Goal: Check status: Check status

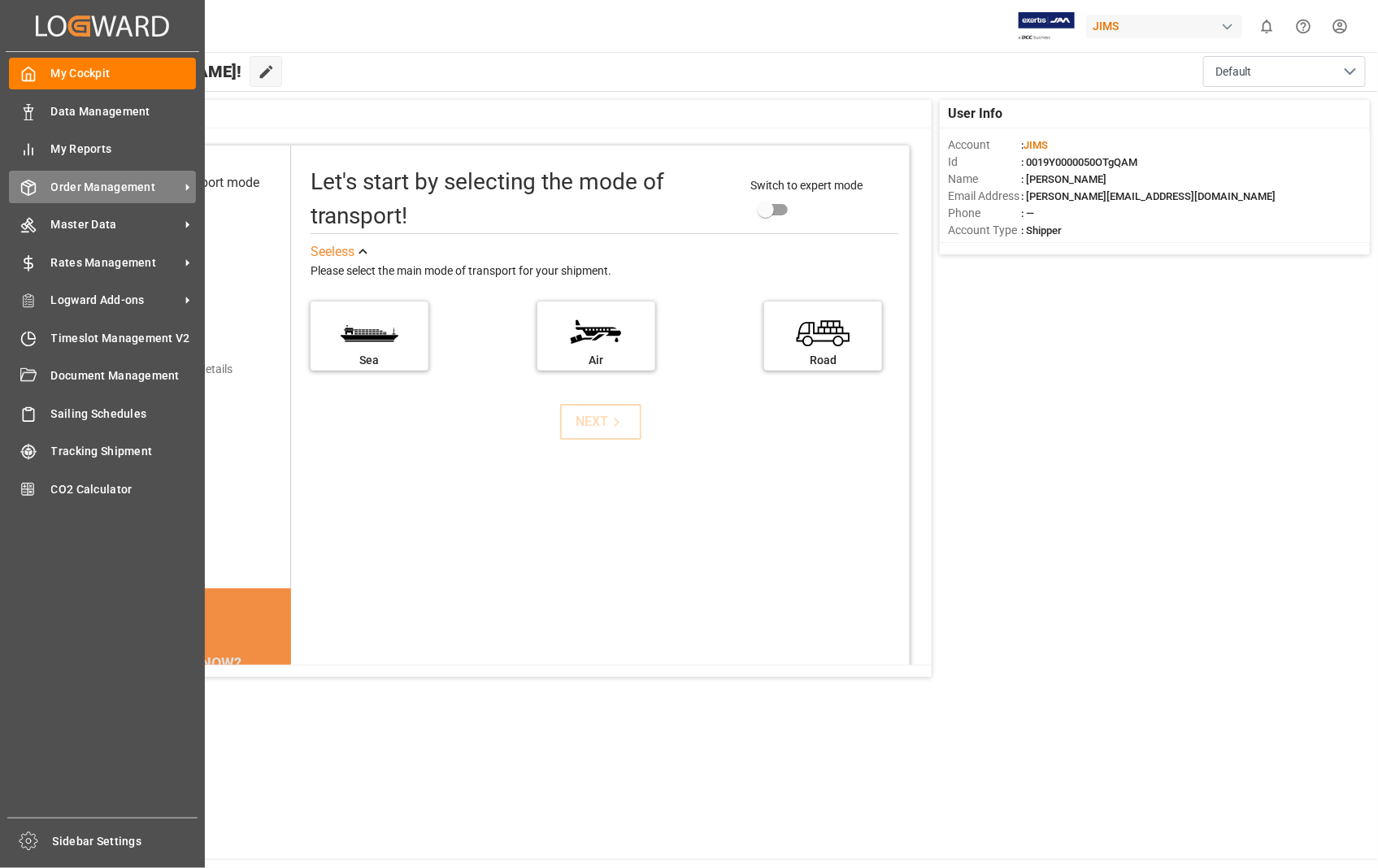
click at [94, 181] on span "Order Management" at bounding box center [115, 187] width 129 height 17
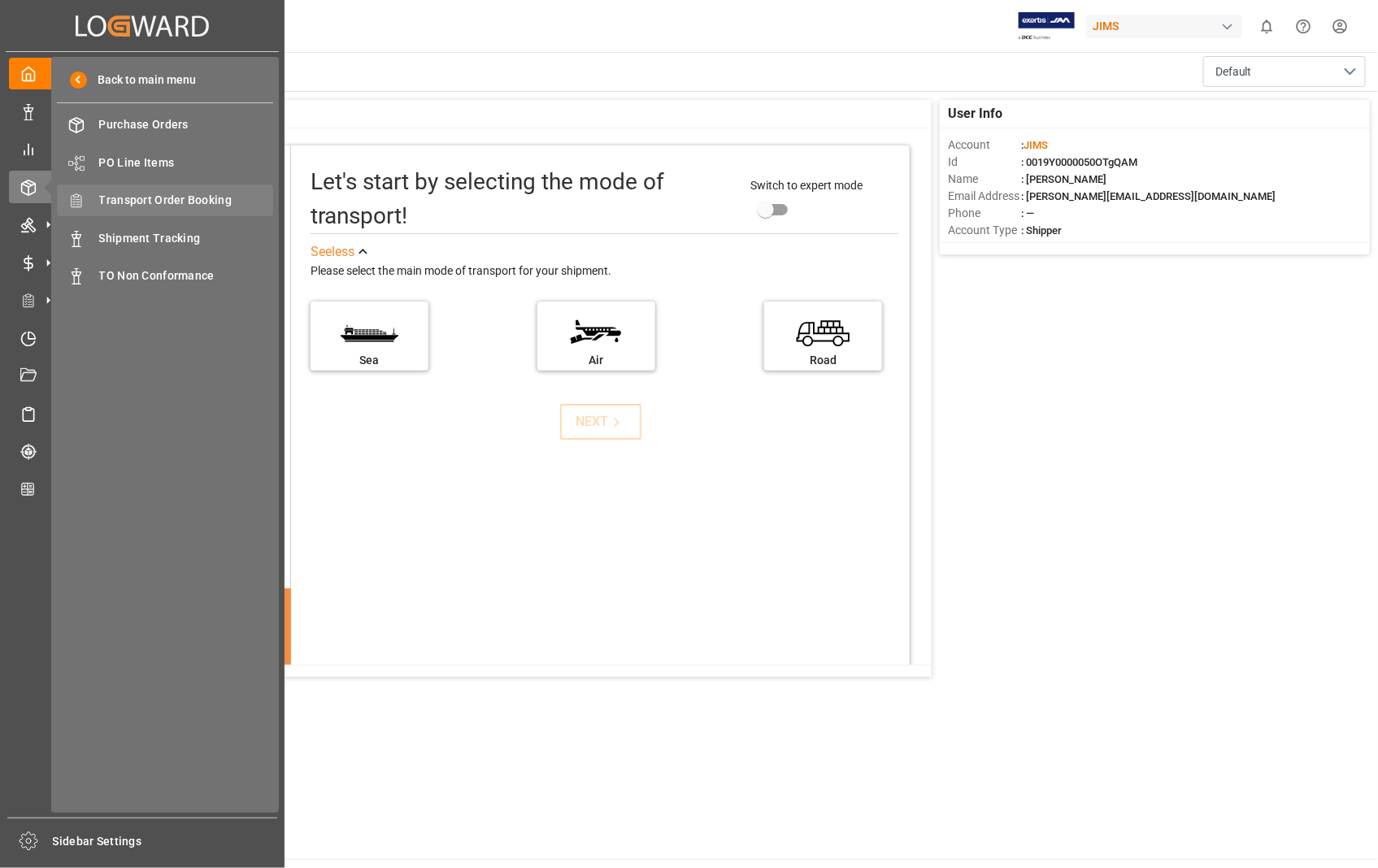
click at [166, 196] on span "Transport Order Booking" at bounding box center [187, 200] width 174 height 17
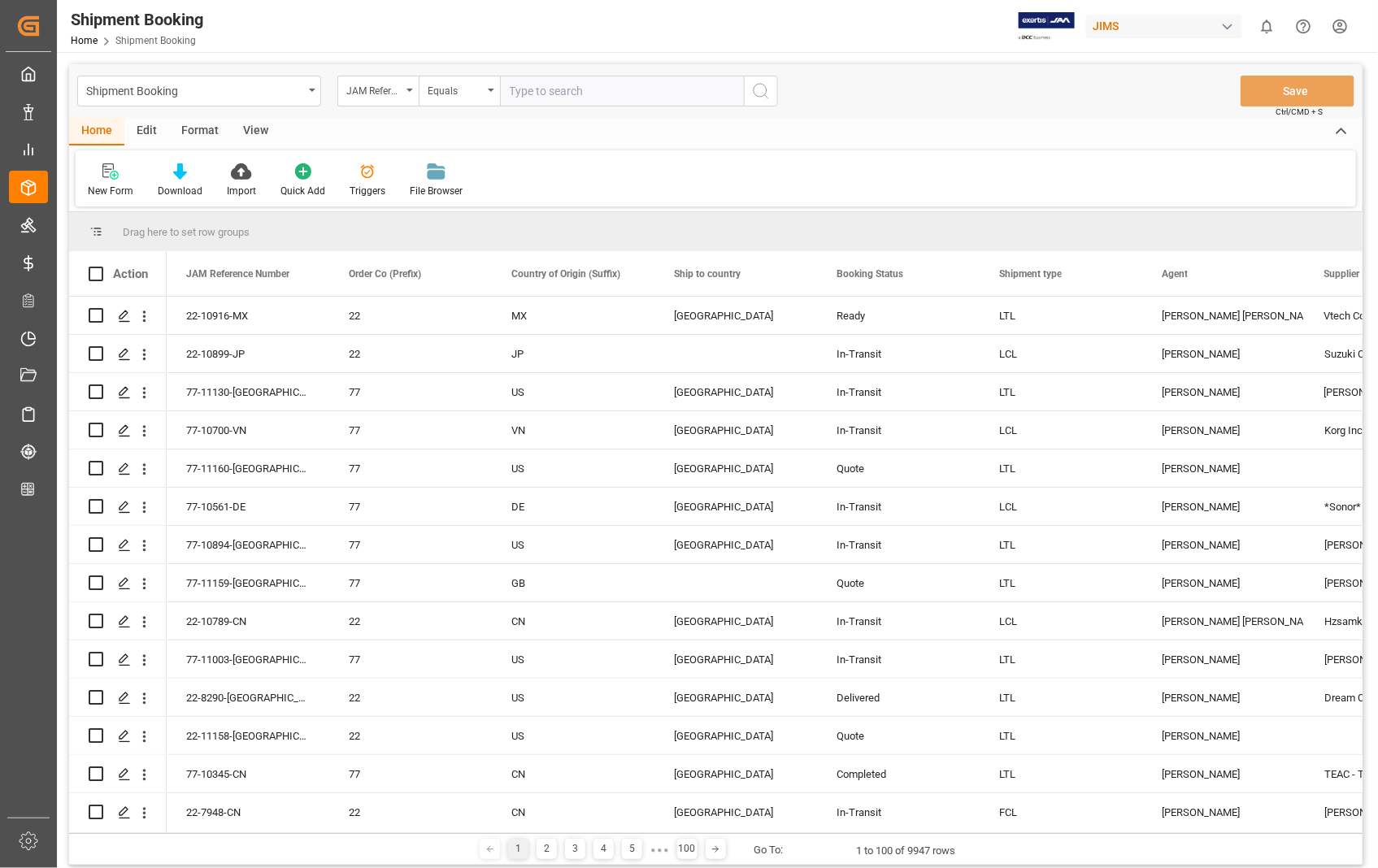
click at [527, 90] on input "text" at bounding box center [622, 91] width 244 height 31
type input "22-11114-[GEOGRAPHIC_DATA]"
click at [766, 96] on line "search button" at bounding box center [767, 97] width 4 height 4
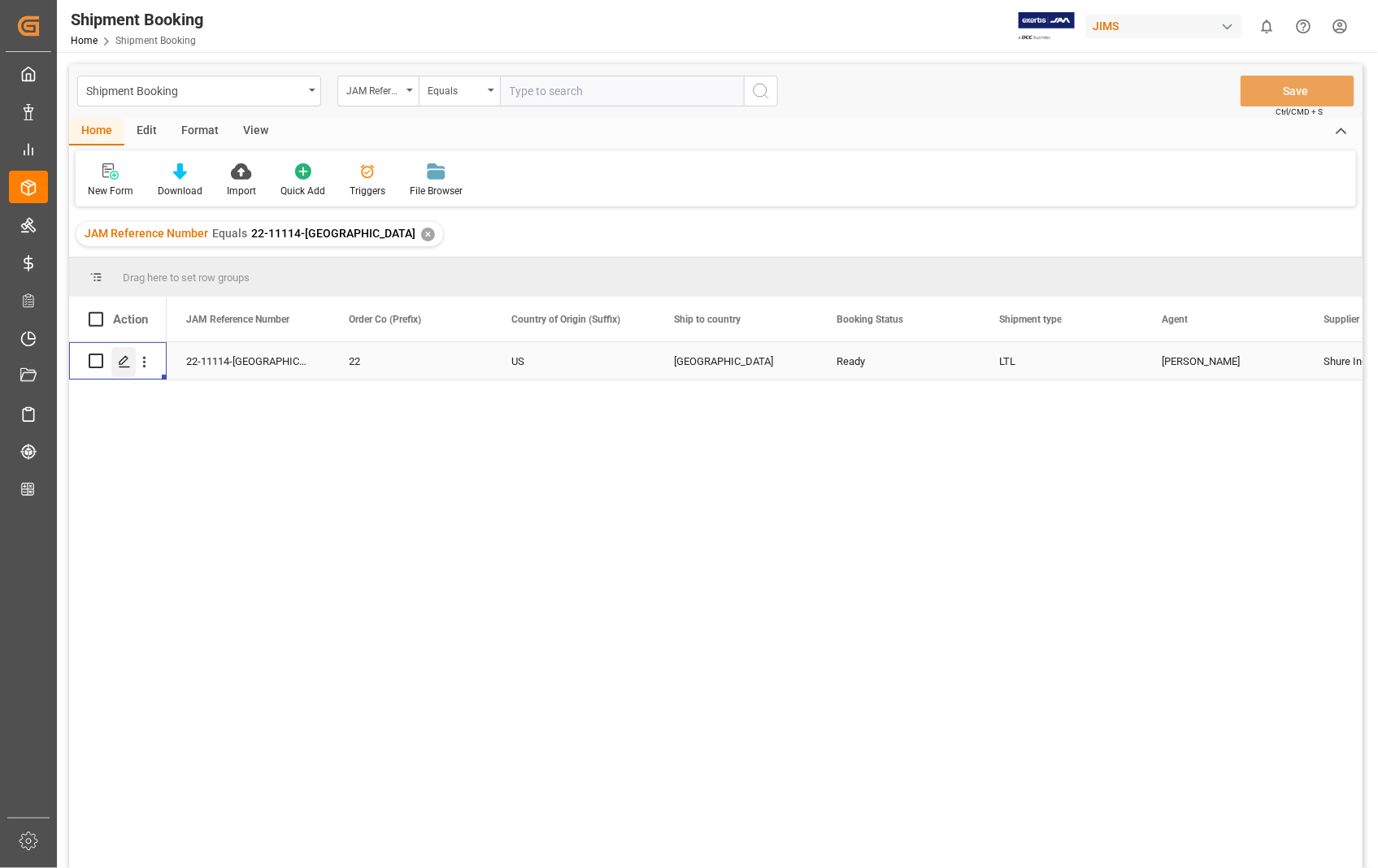
click at [124, 364] on icon "Press SPACE to select this row." at bounding box center [124, 361] width 13 height 13
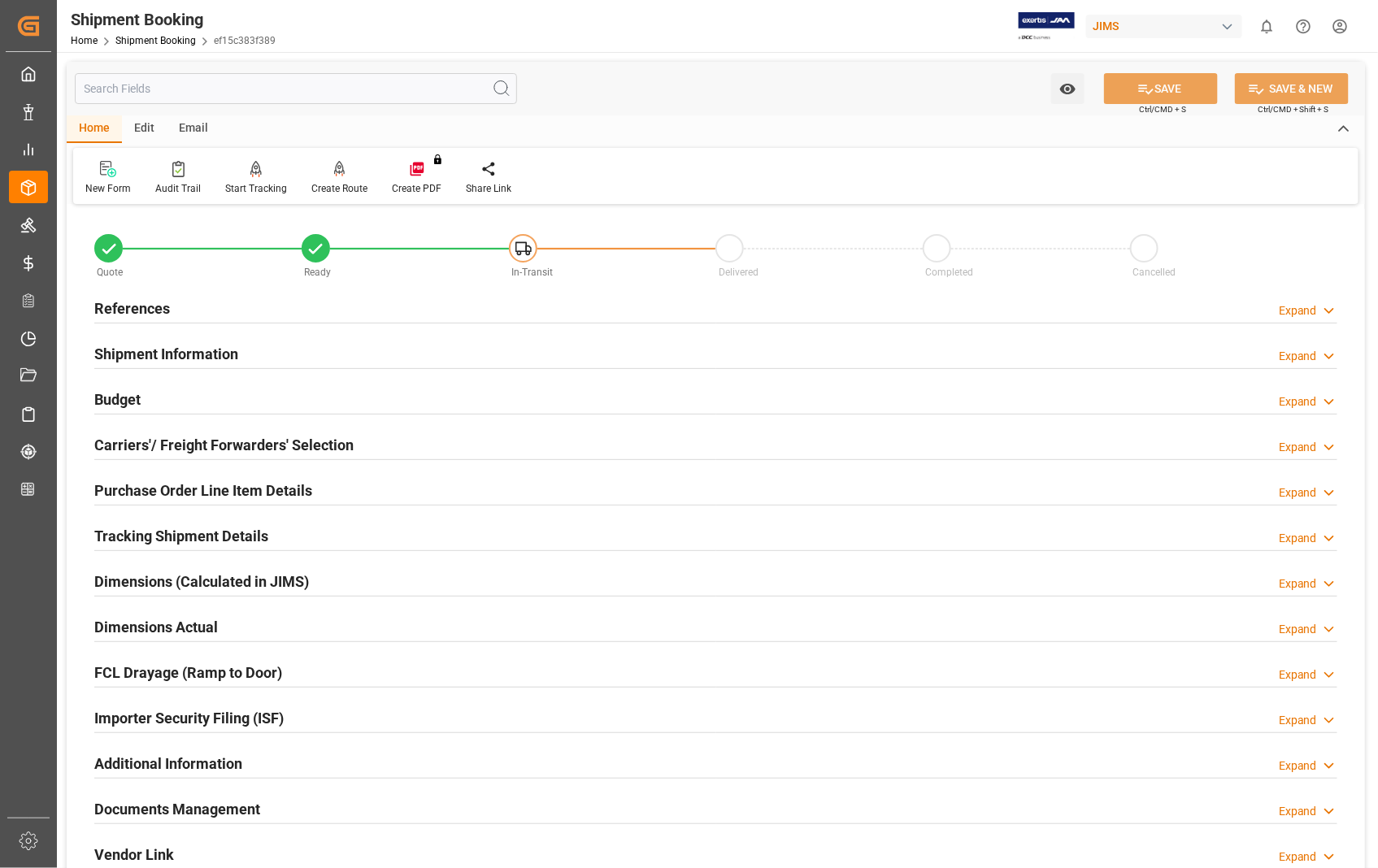
click at [224, 809] on h2 "Documents Management" at bounding box center [177, 809] width 166 height 22
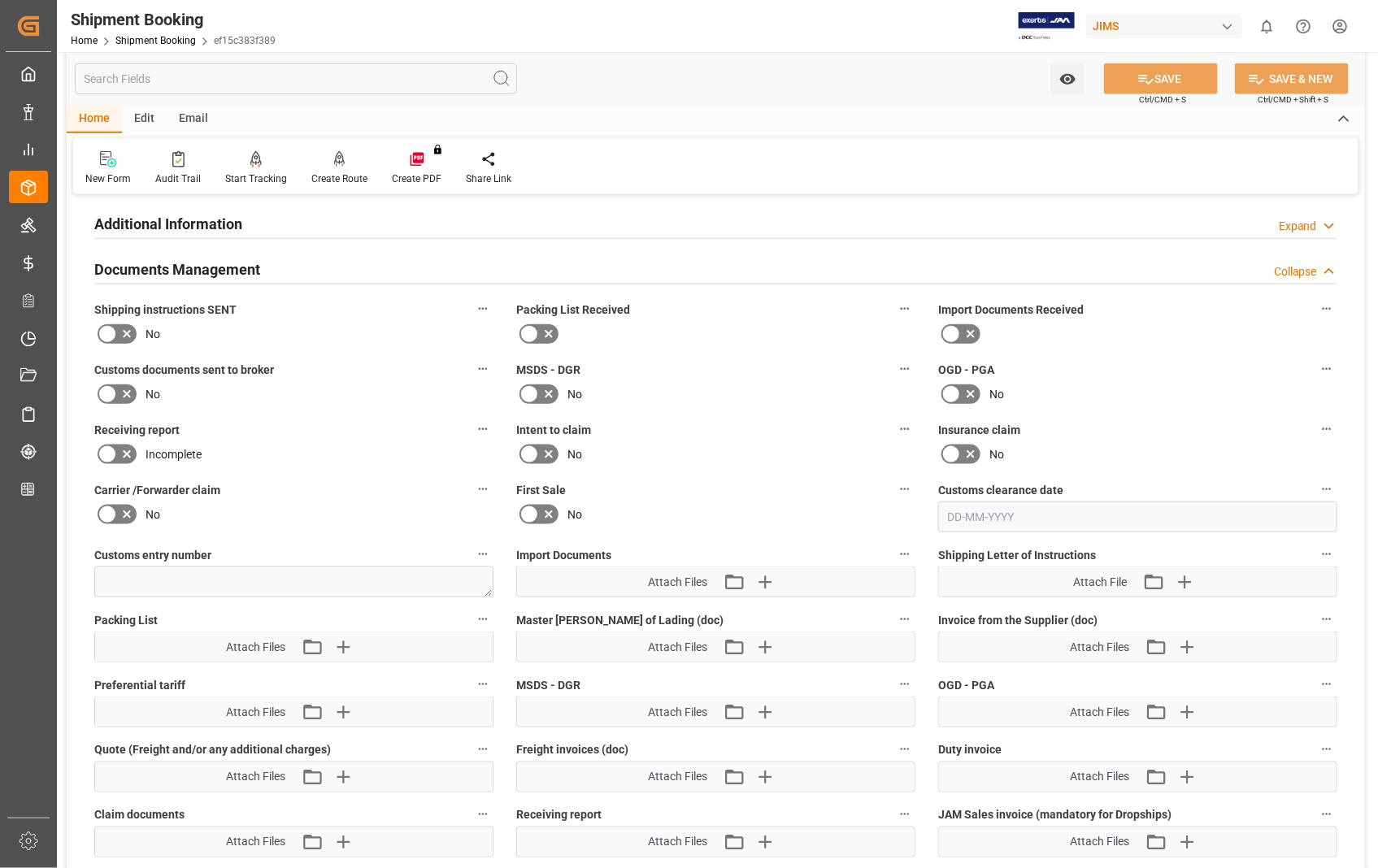
scroll to position [541, 0]
click at [1188, 638] on icon "button" at bounding box center [1188, 646] width 16 height 16
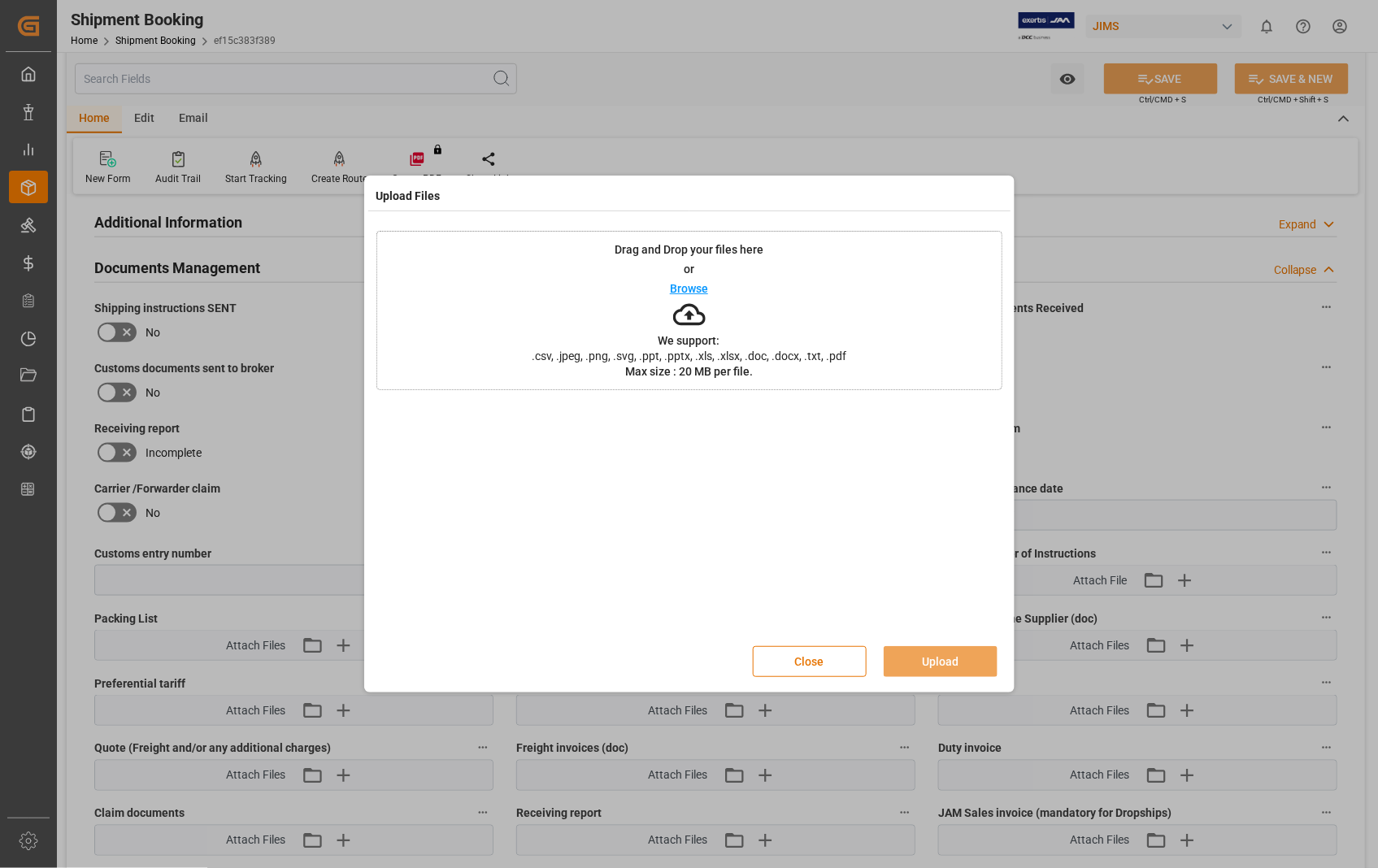
click at [692, 288] on p "Browse" at bounding box center [689, 288] width 38 height 11
click at [923, 661] on button "Upload" at bounding box center [940, 661] width 114 height 31
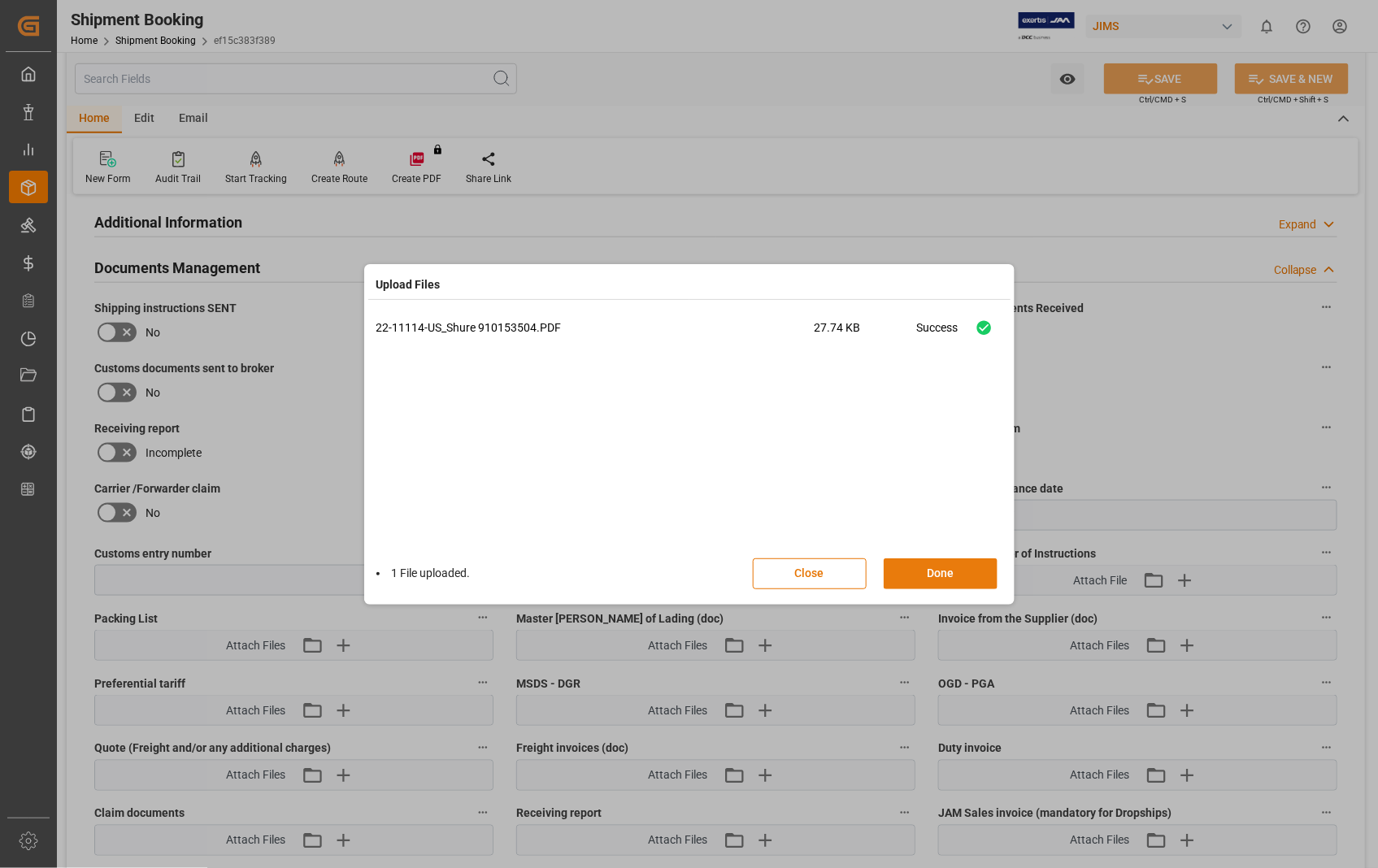
click at [938, 574] on button "Done" at bounding box center [940, 573] width 114 height 31
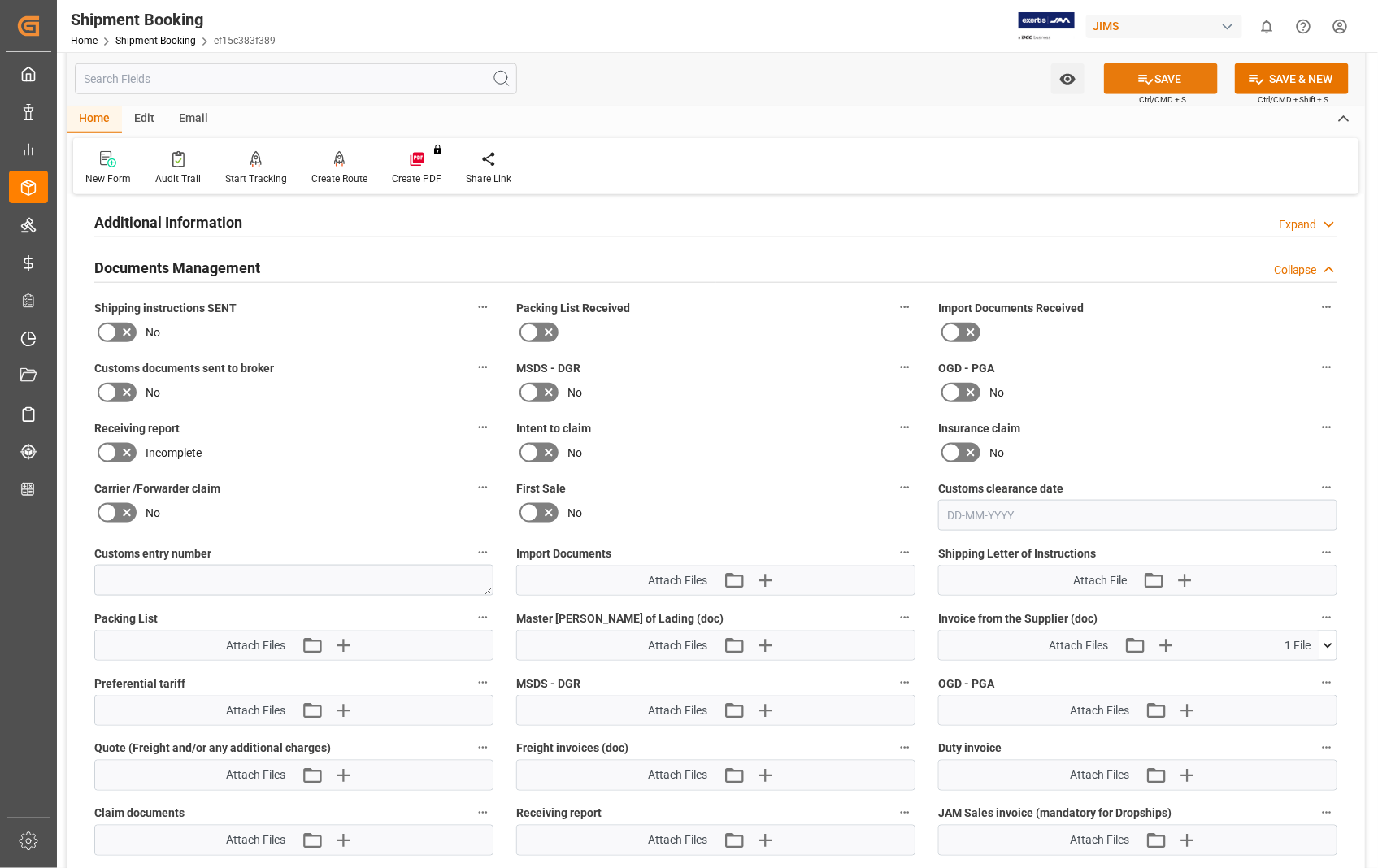
click at [1169, 78] on button "SAVE" at bounding box center [1161, 78] width 114 height 31
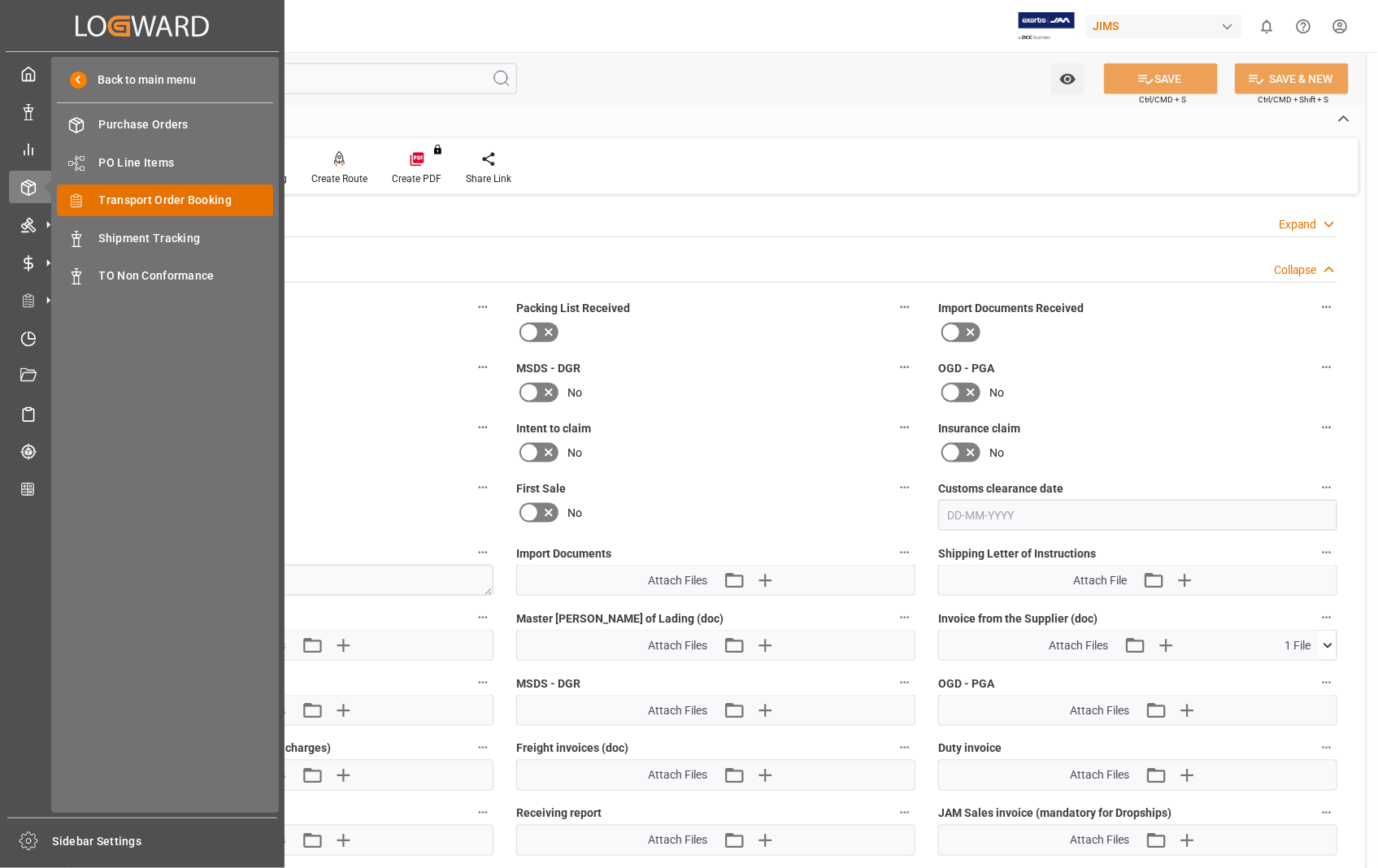
click at [211, 201] on span "Transport Order Booking" at bounding box center [187, 200] width 174 height 17
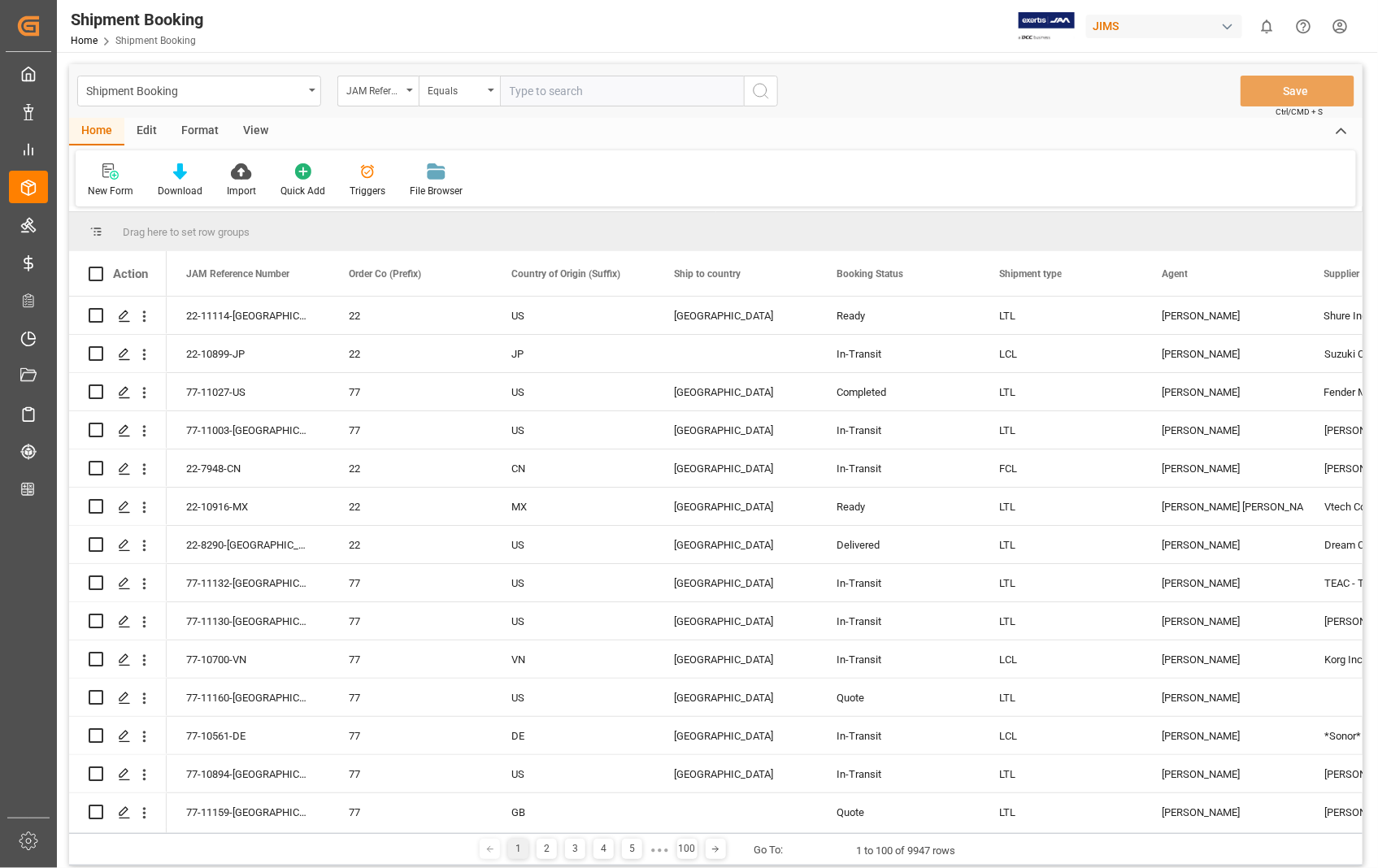
click at [599, 90] on input "text" at bounding box center [622, 91] width 244 height 31
type input "1"
type input "22-11114-[GEOGRAPHIC_DATA]"
click at [767, 88] on icon "search button" at bounding box center [761, 91] width 19 height 19
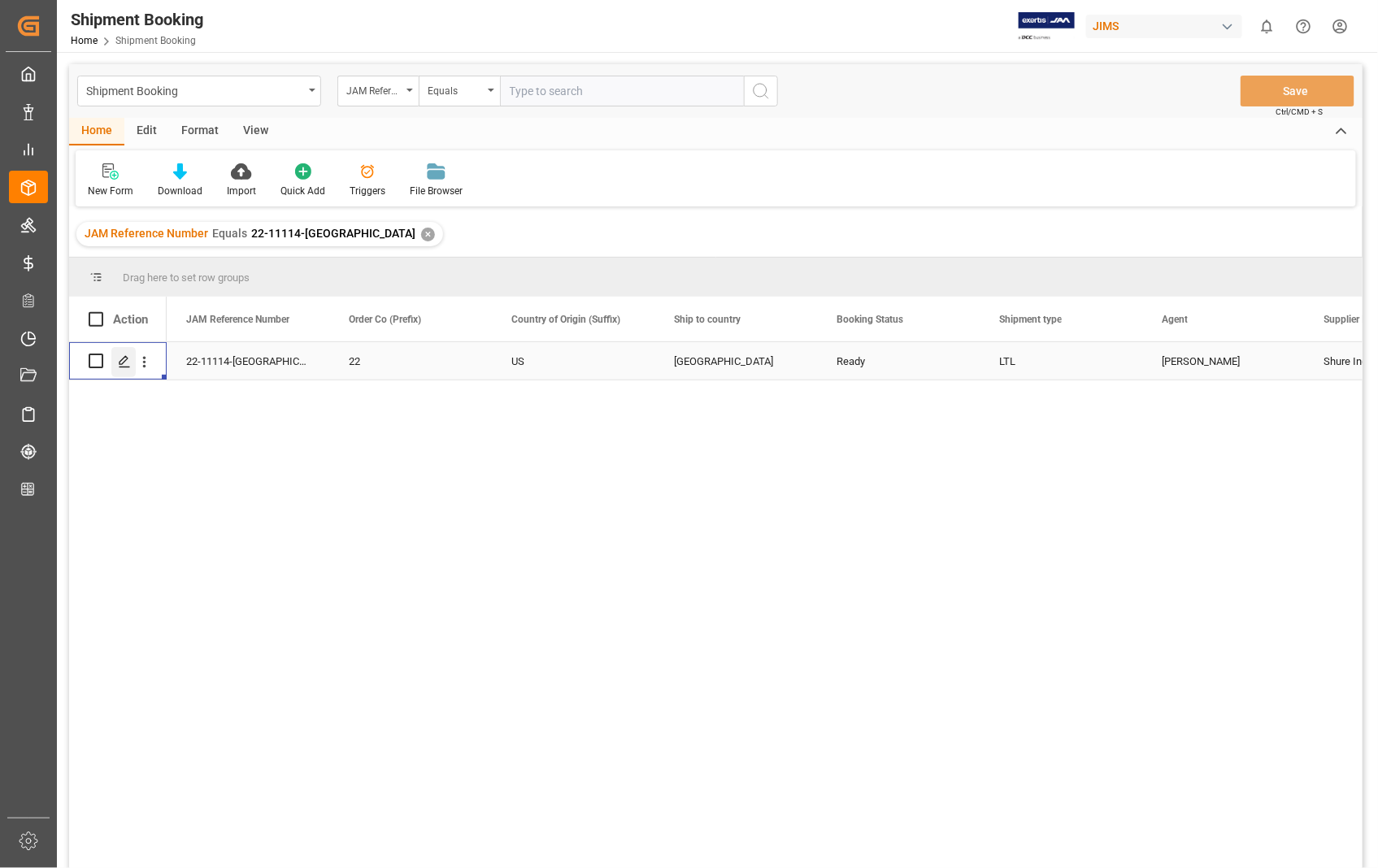
click at [131, 361] on div "Press SPACE to select this row." at bounding box center [123, 362] width 25 height 30
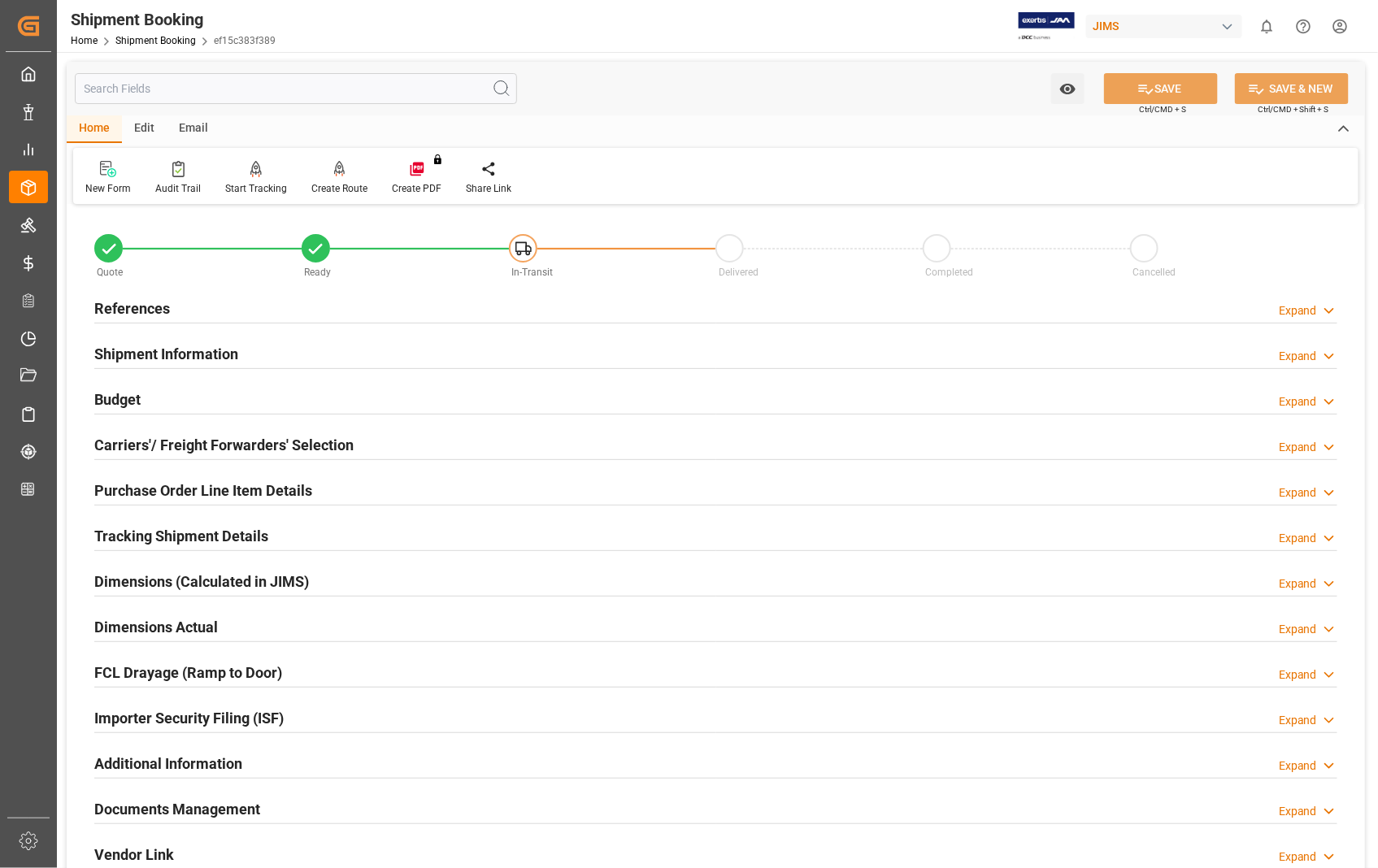
click at [232, 813] on h2 "Documents Management" at bounding box center [177, 809] width 166 height 22
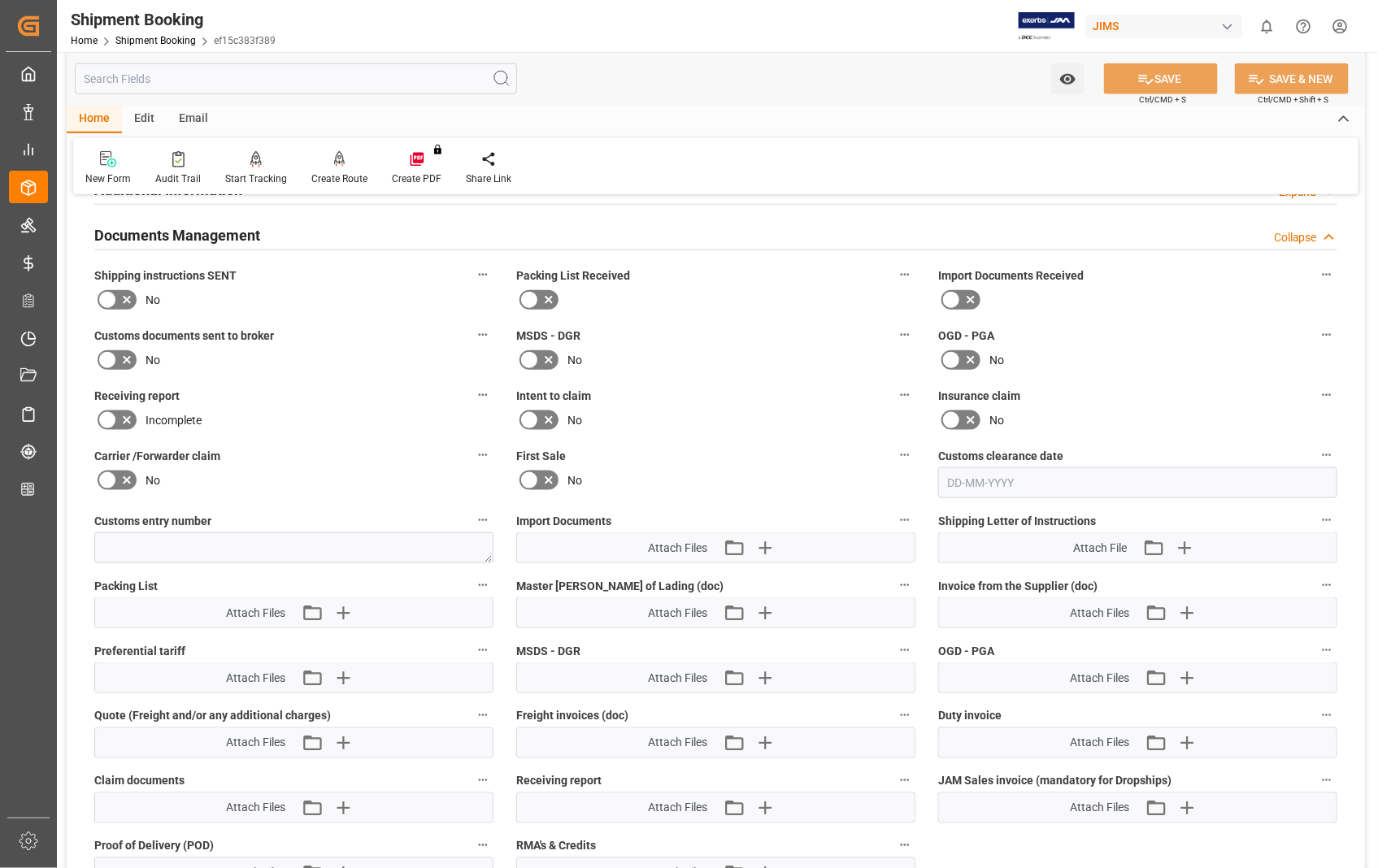
scroll to position [631, 0]
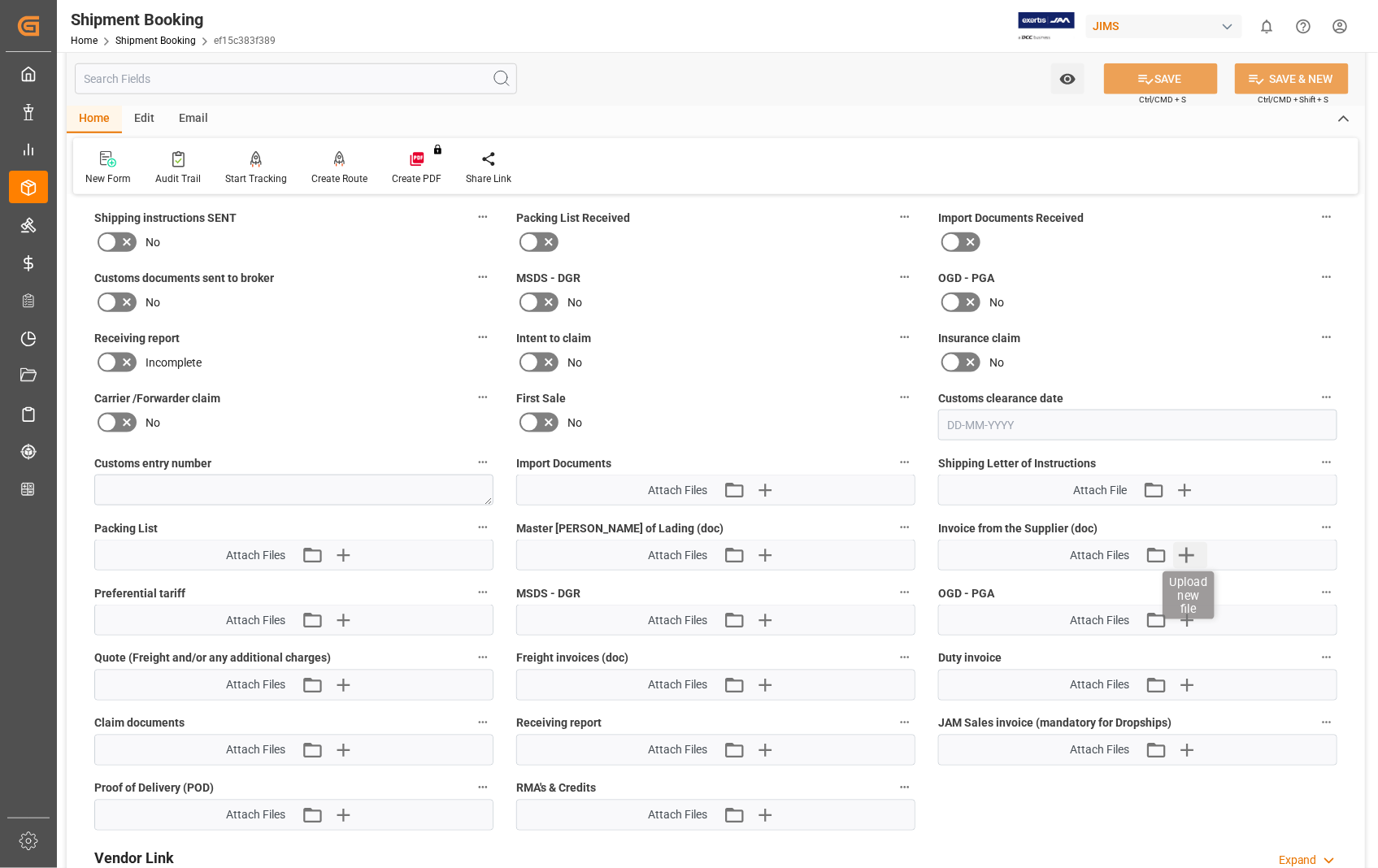
click at [1190, 555] on icon "button" at bounding box center [1187, 555] width 26 height 26
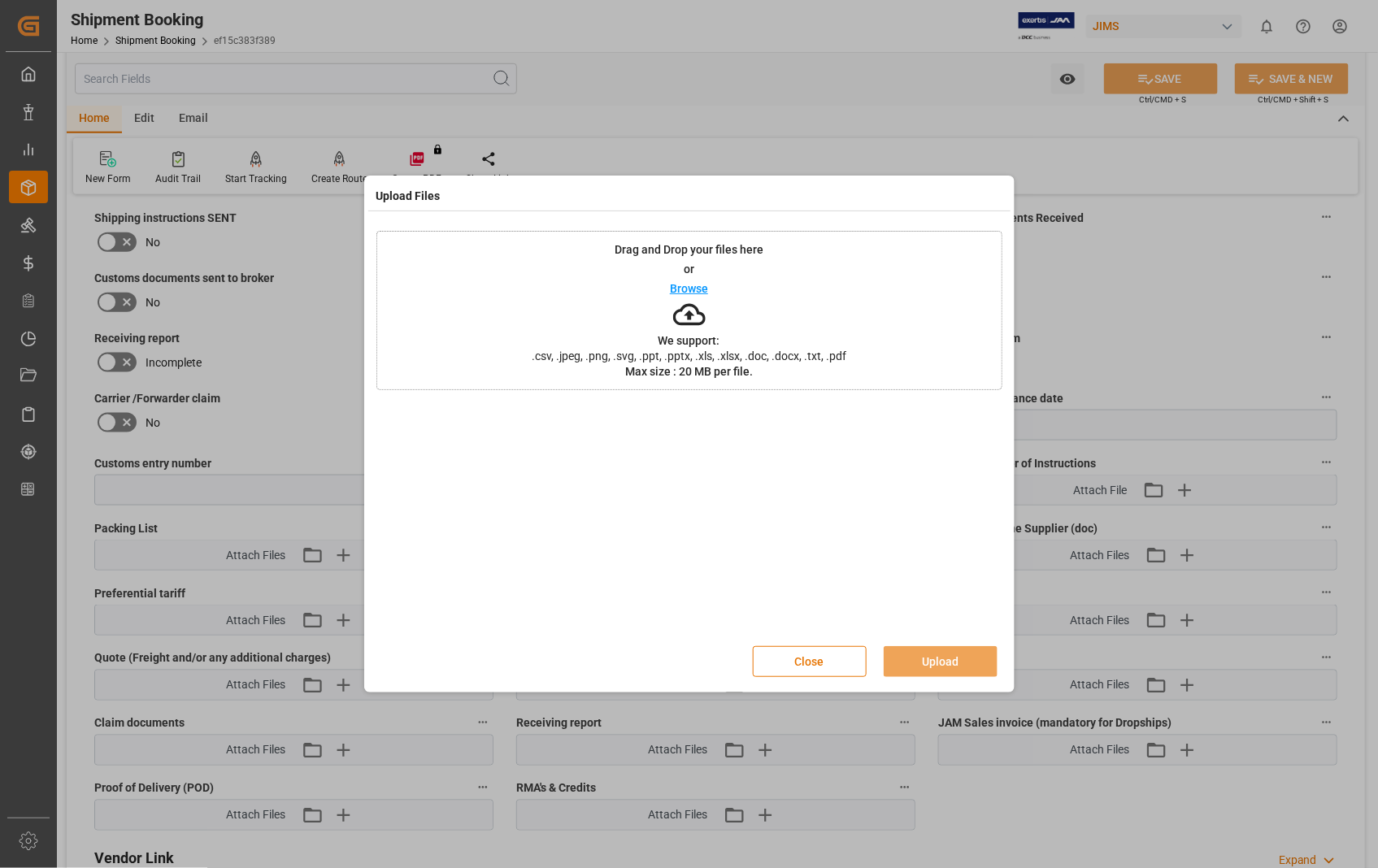
click at [684, 284] on p "Browse" at bounding box center [689, 288] width 38 height 11
click at [956, 660] on button "Upload" at bounding box center [940, 661] width 114 height 31
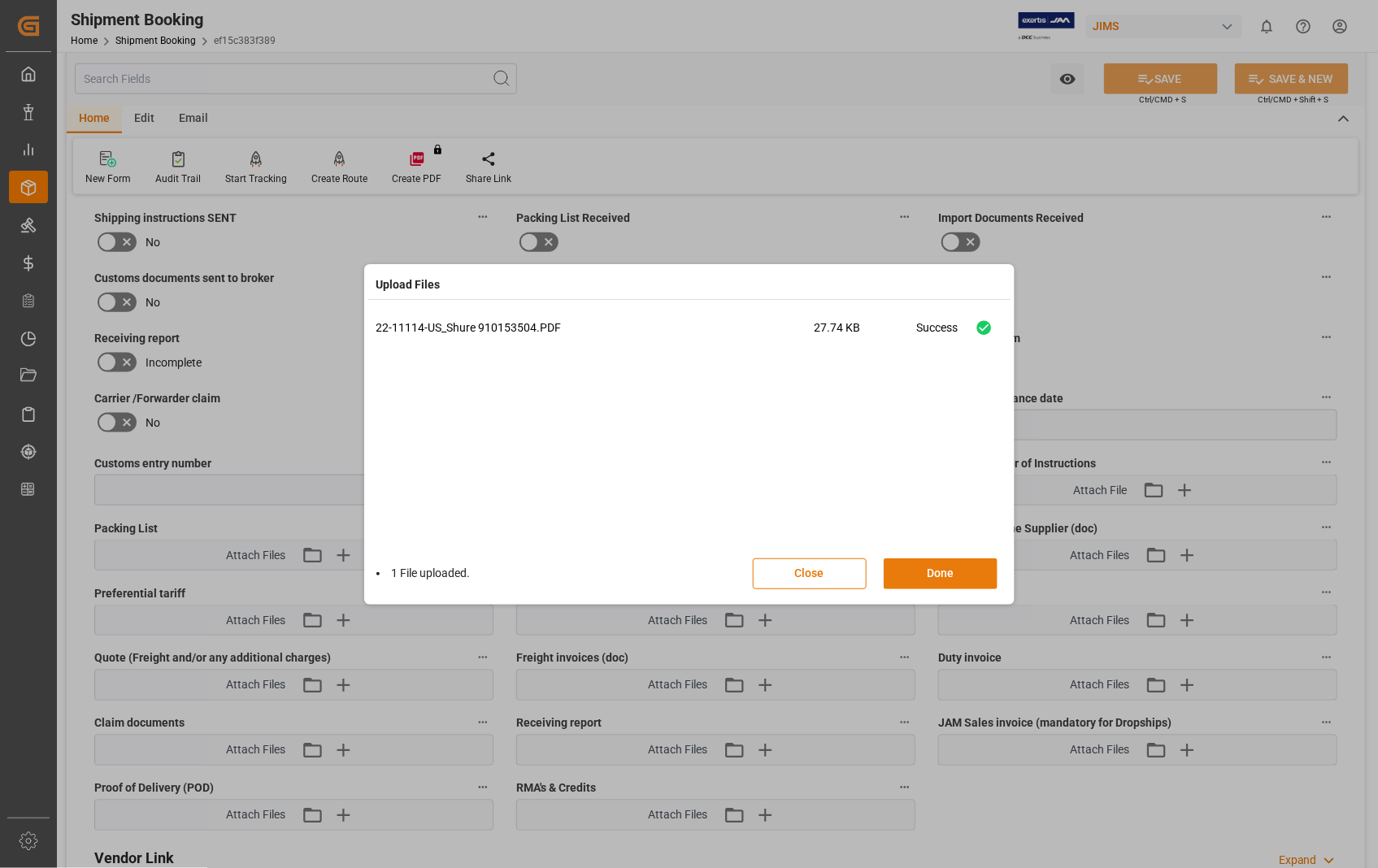
click at [947, 572] on button "Done" at bounding box center [940, 573] width 114 height 31
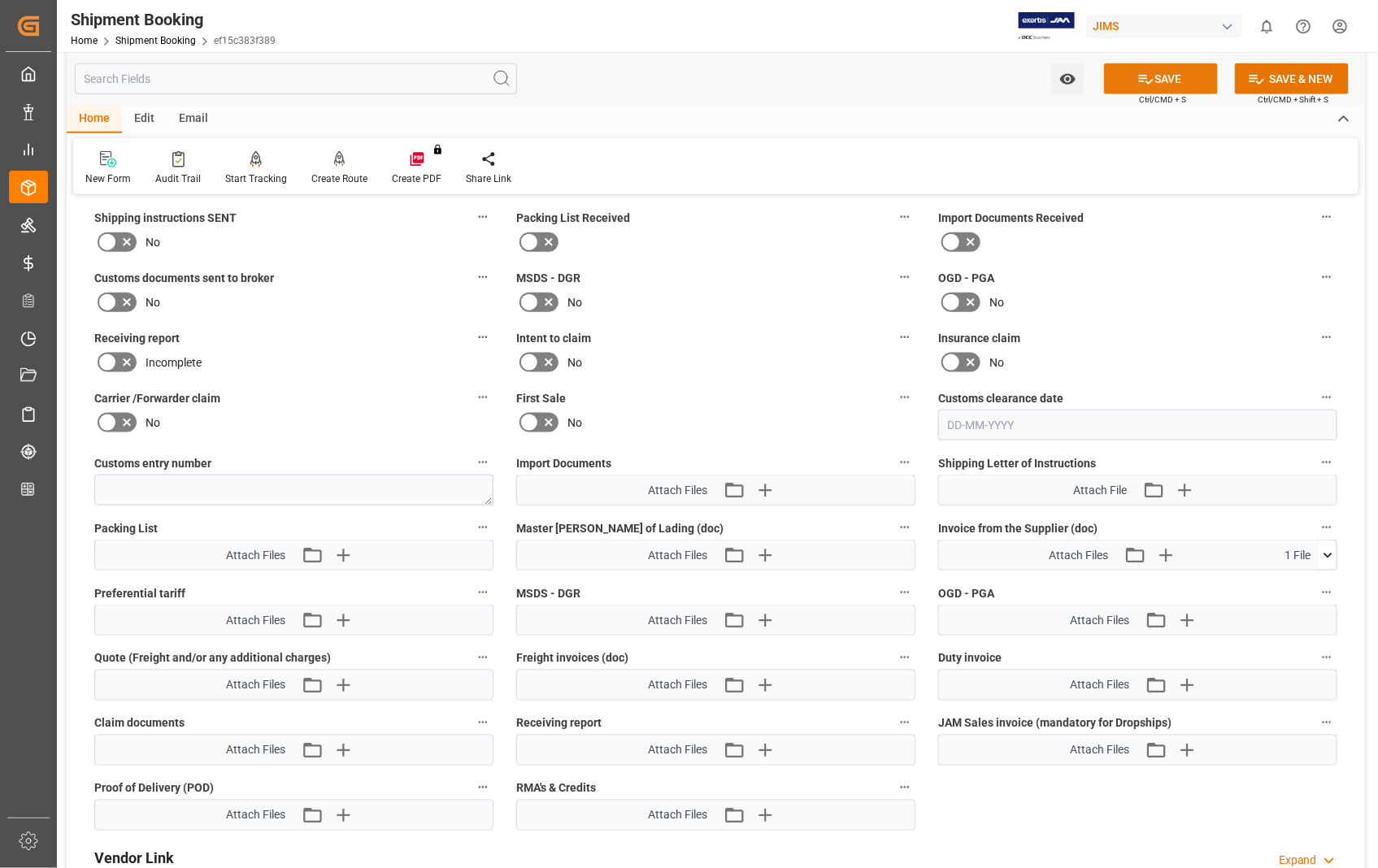
click at [1175, 73] on button "SAVE" at bounding box center [1161, 78] width 114 height 31
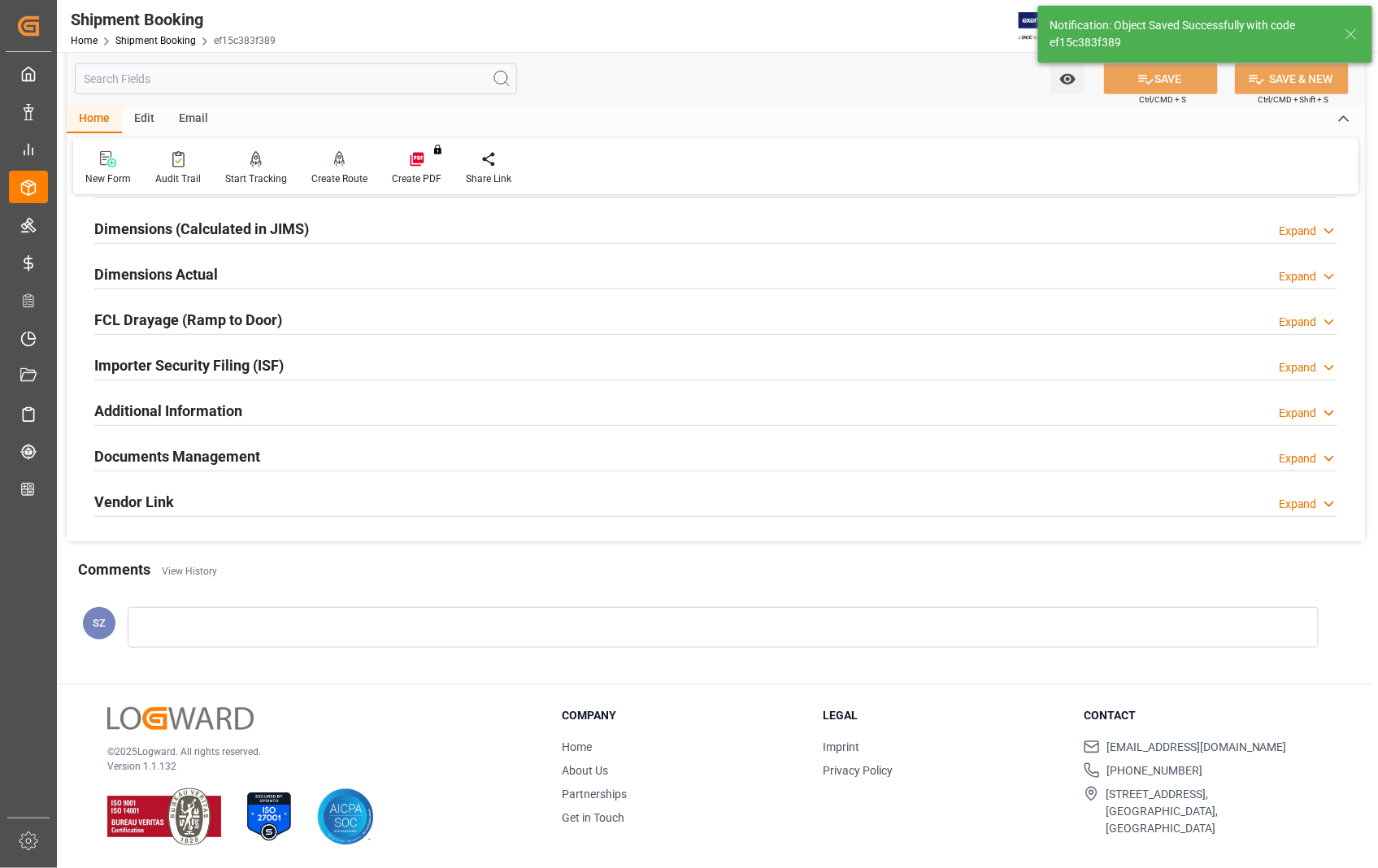
scroll to position [353, 0]
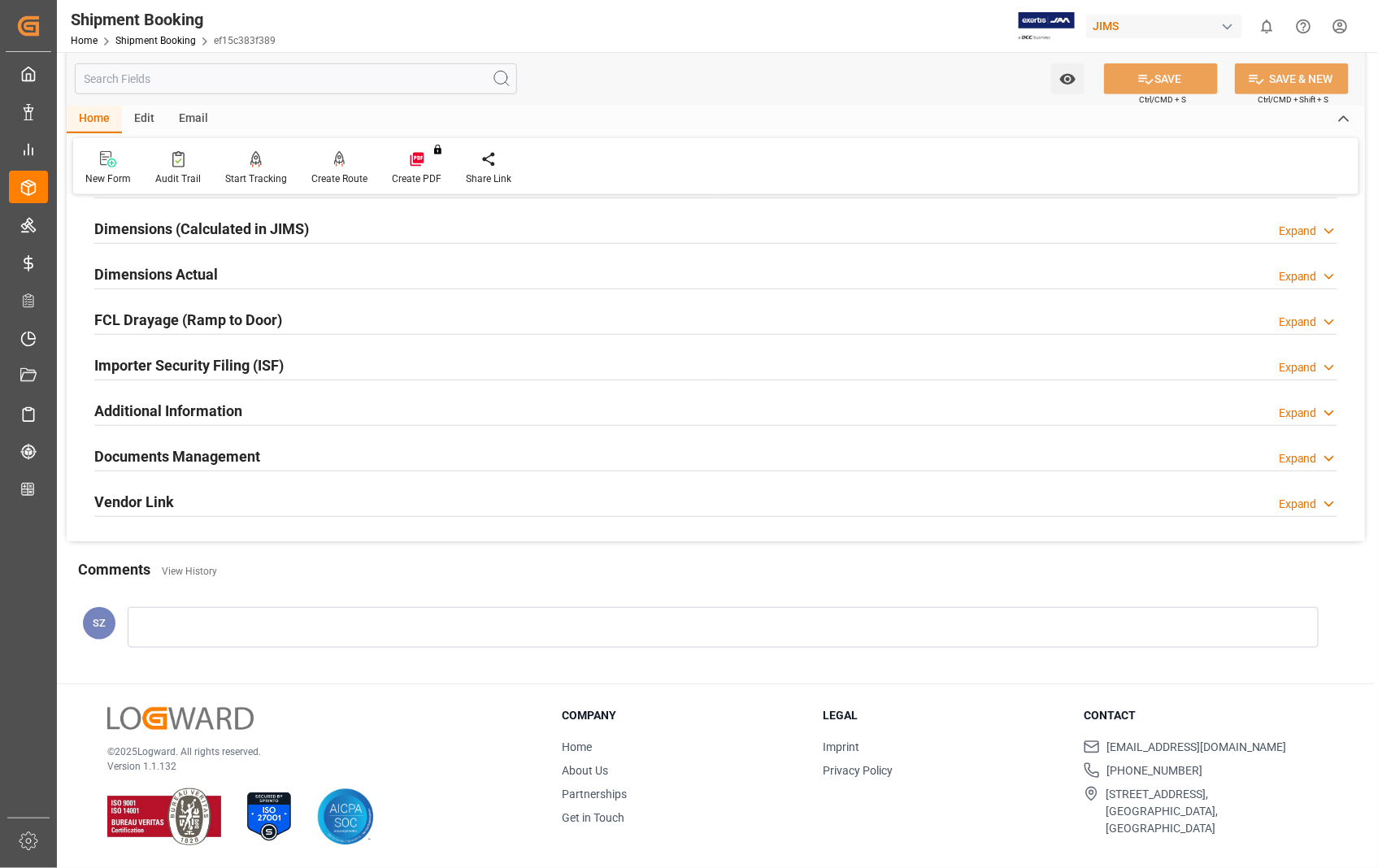
click at [180, 270] on h2 "Dimensions Actual" at bounding box center [156, 274] width 123 height 22
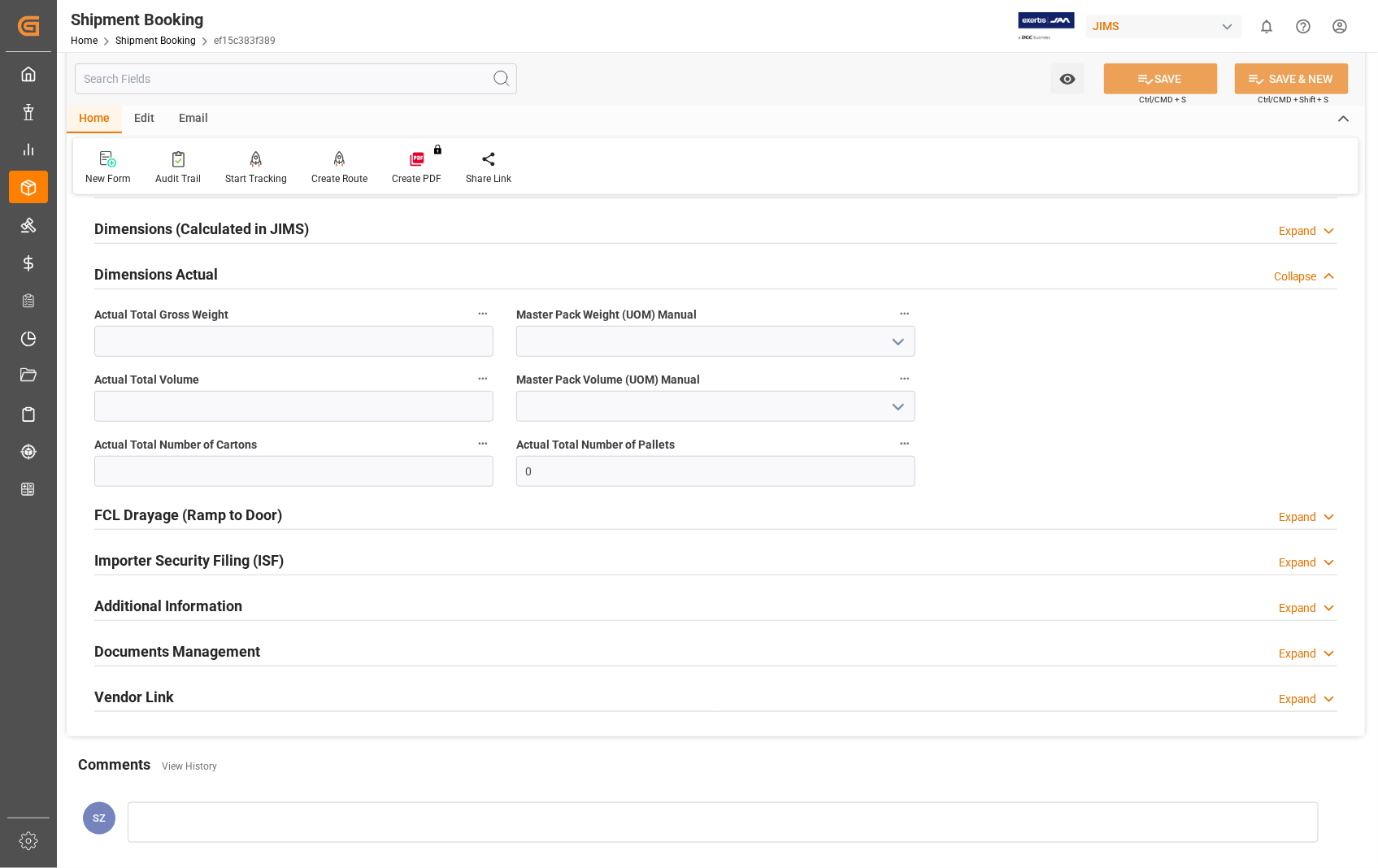
scroll to position [548, 0]
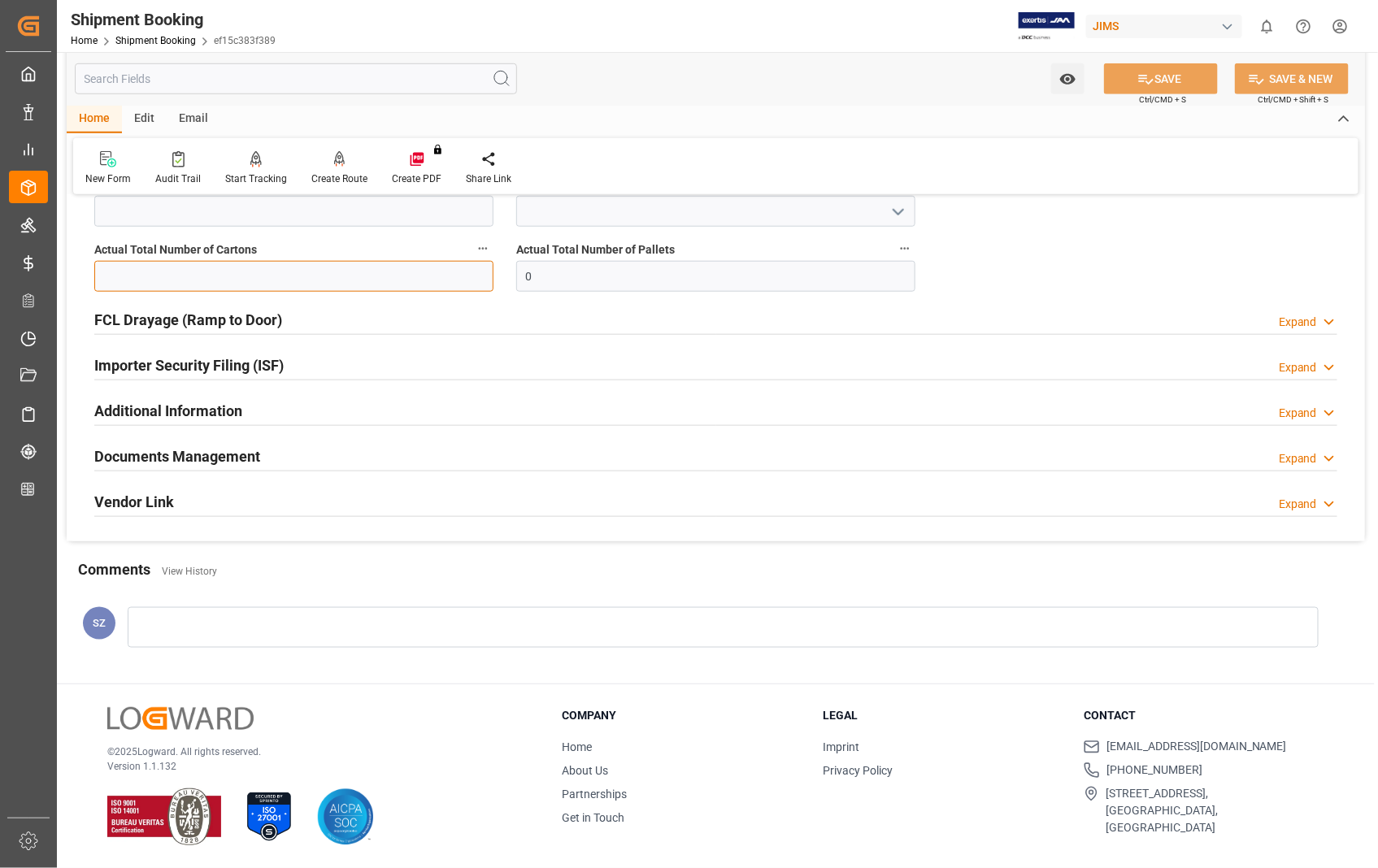
click at [180, 270] on input "text" at bounding box center [293, 276] width 399 height 31
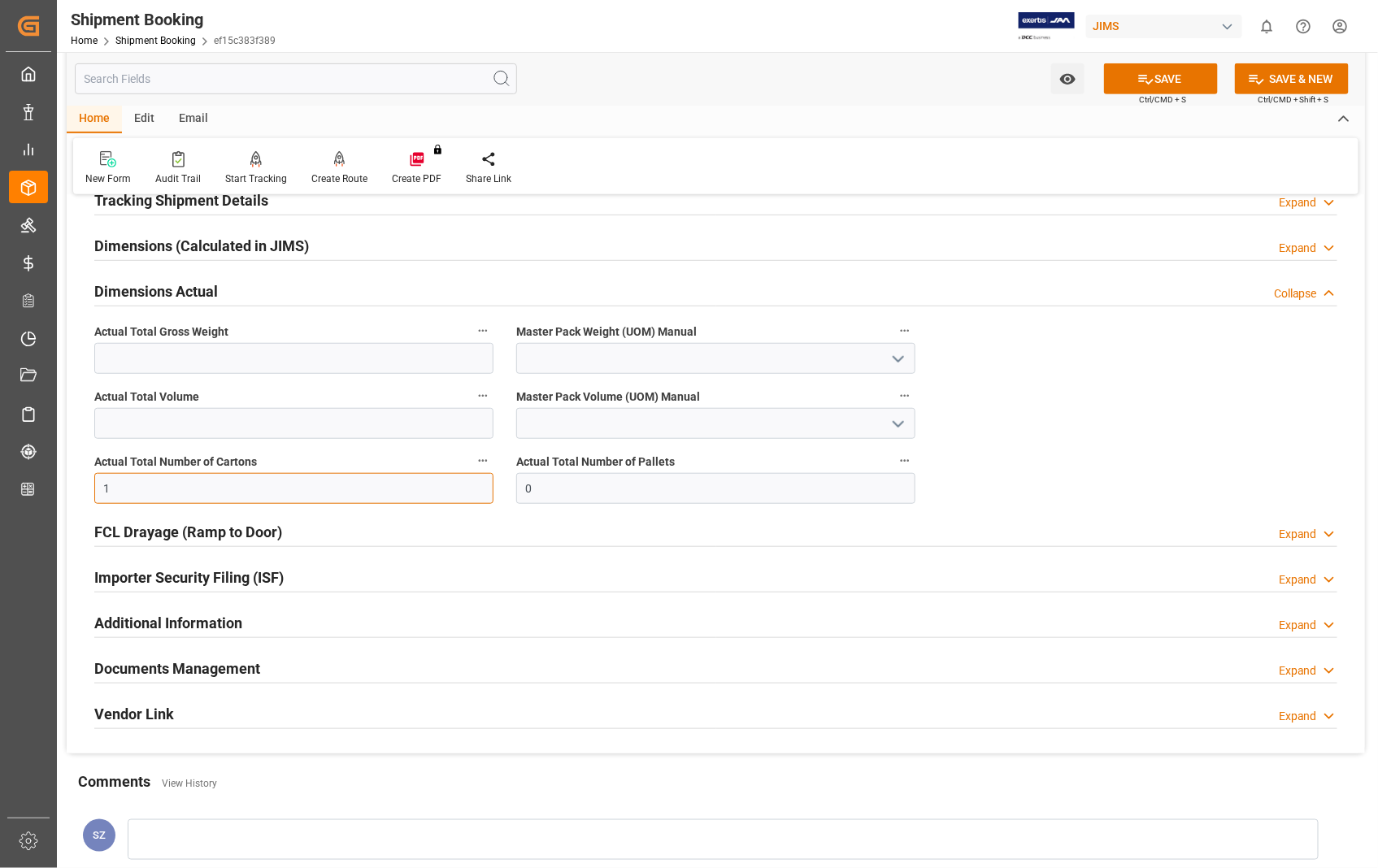
scroll to position [277, 0]
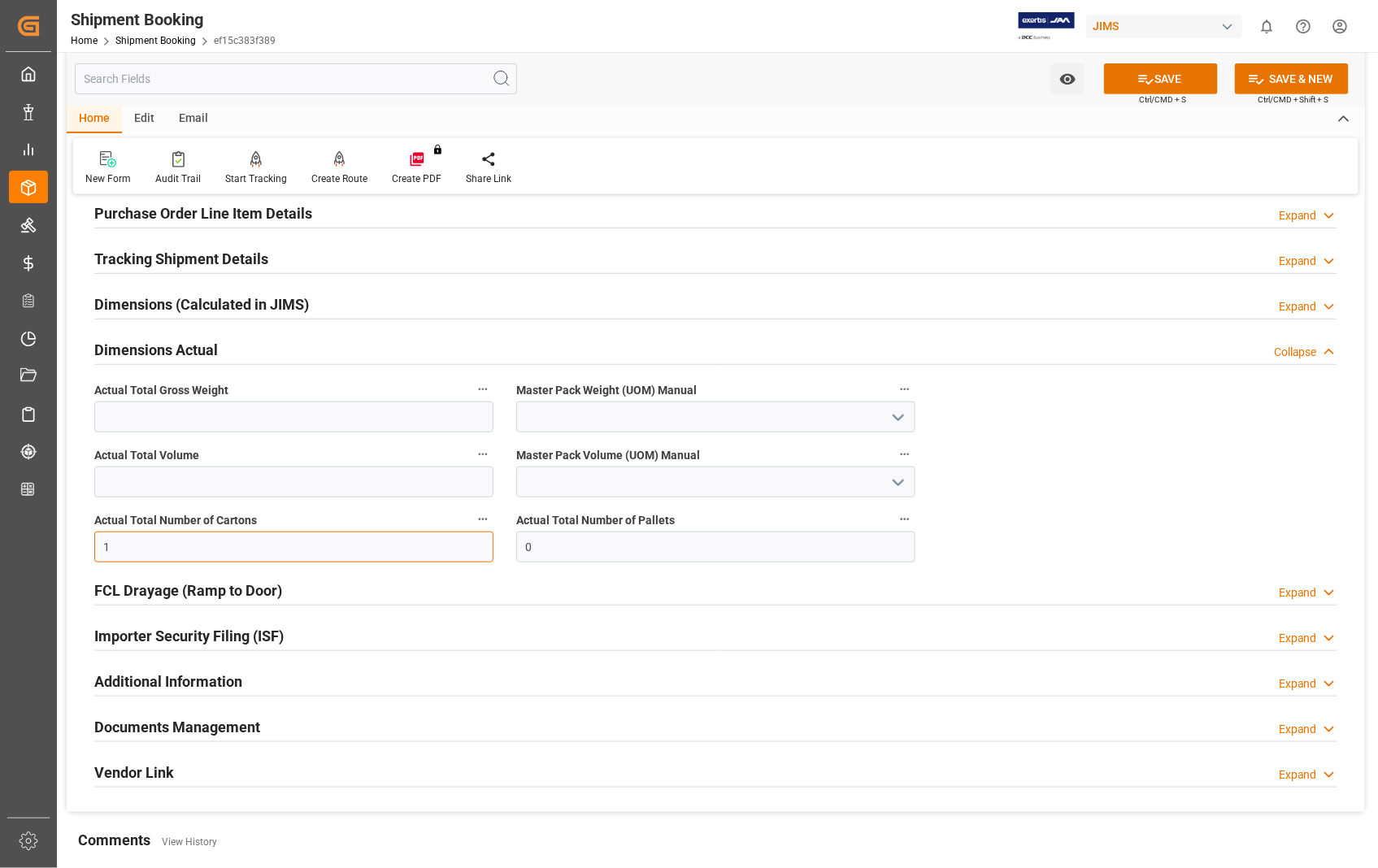
type input "1"
click at [111, 418] on input "text" at bounding box center [293, 416] width 399 height 31
type input "1.8"
click at [896, 416] on icon "open menu" at bounding box center [898, 417] width 19 height 19
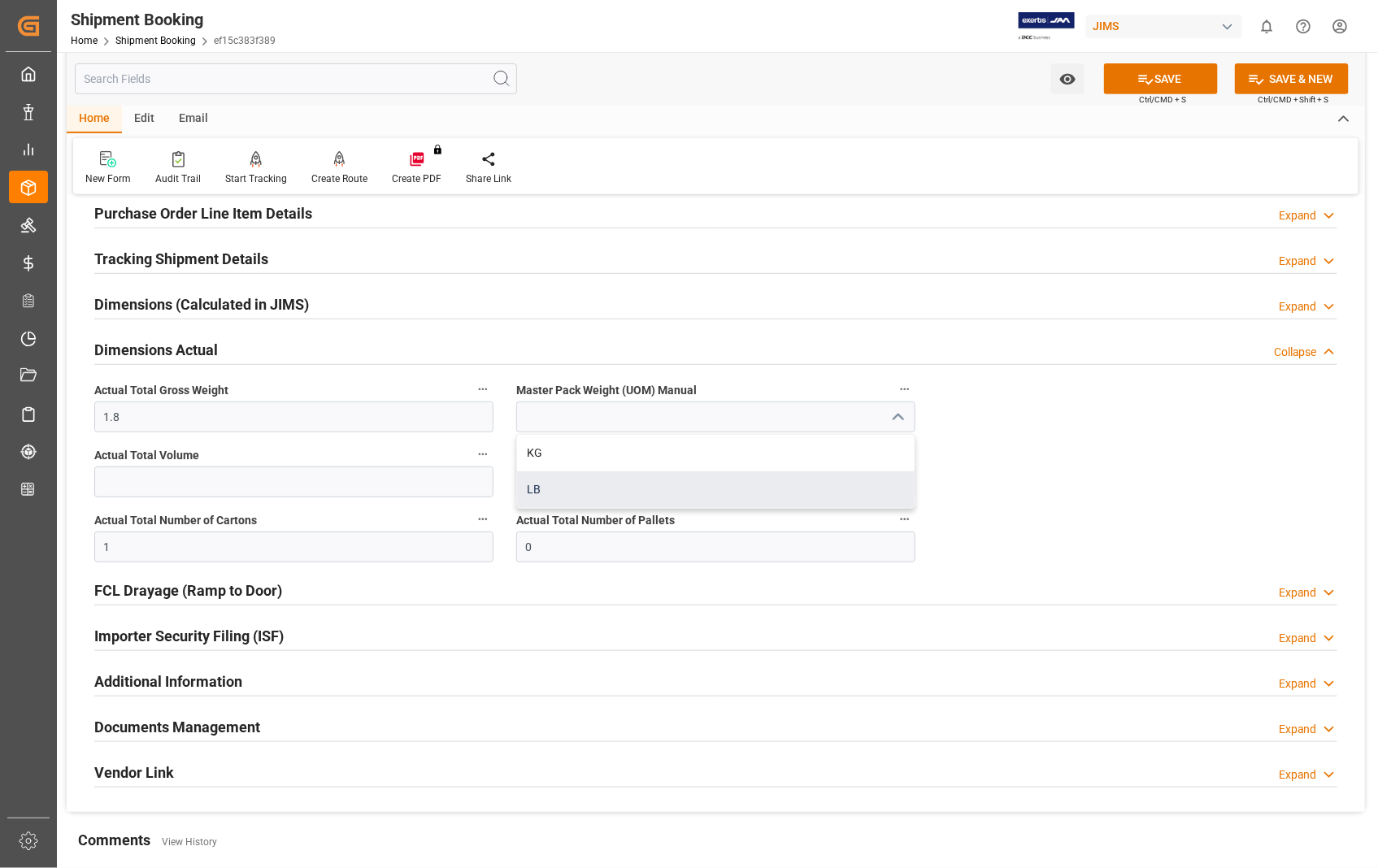
click at [534, 482] on div "LB" at bounding box center [715, 489] width 397 height 37
type input "LB"
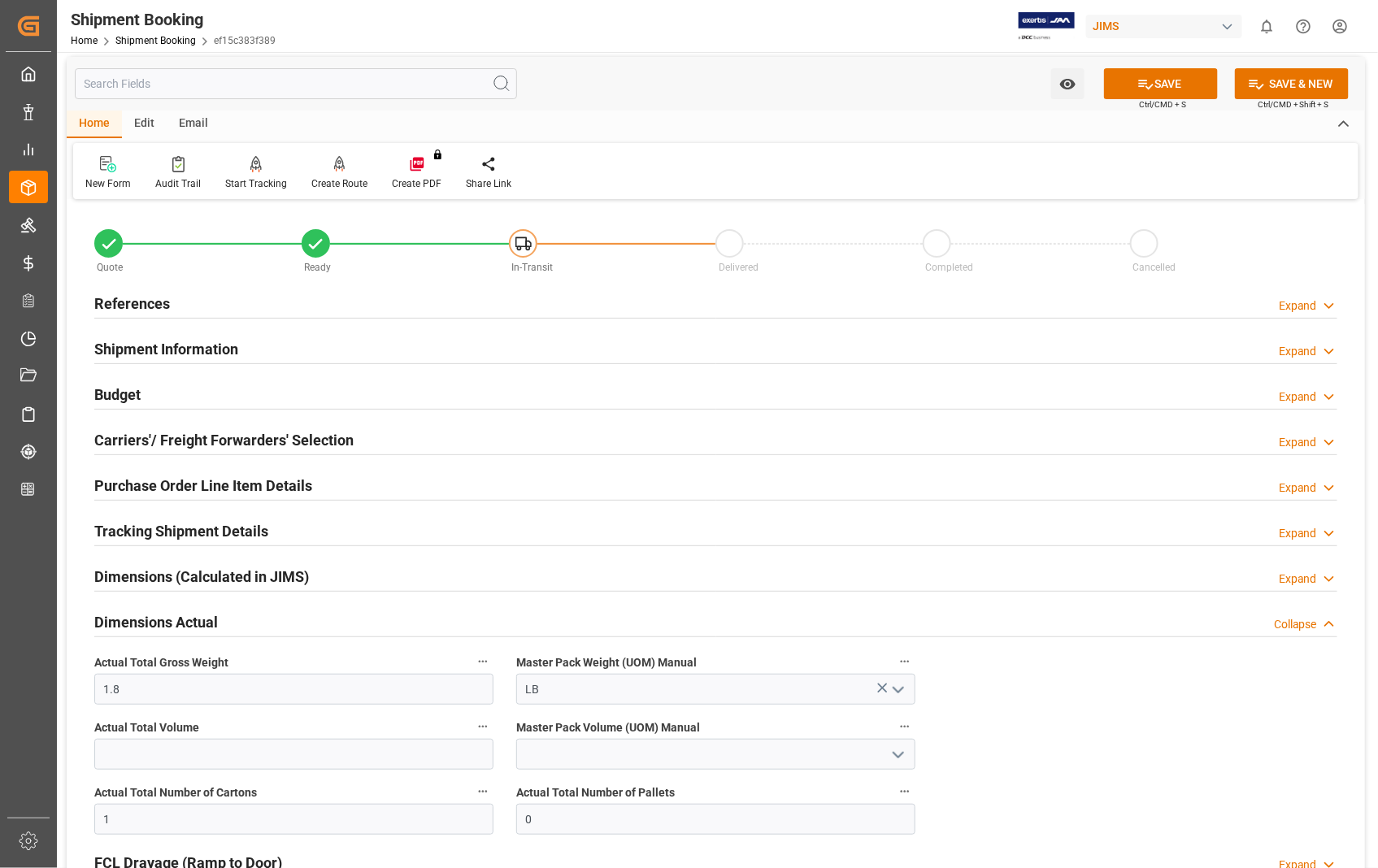
scroll to position [0, 0]
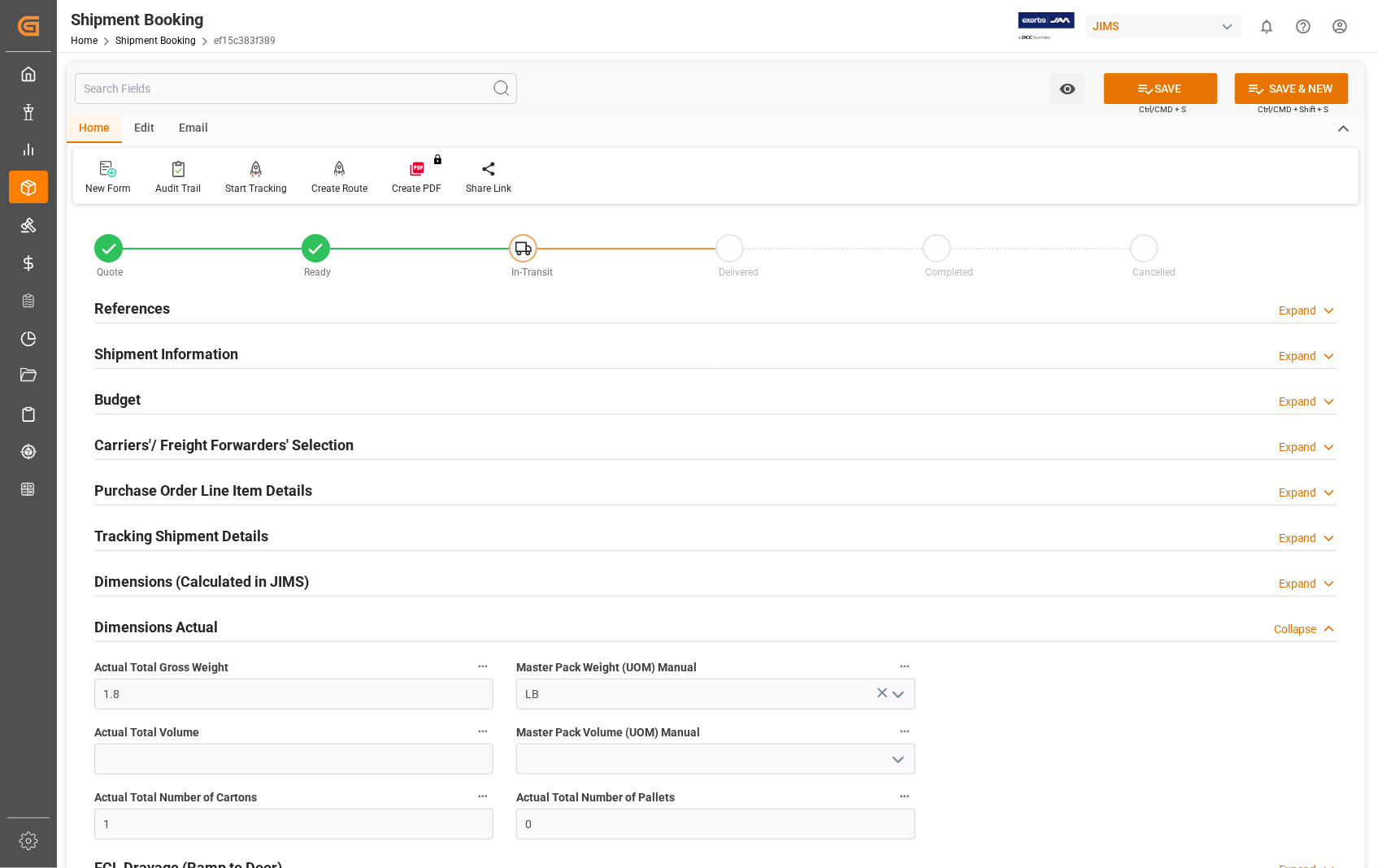
click at [148, 309] on h2 "References" at bounding box center [132, 308] width 76 height 22
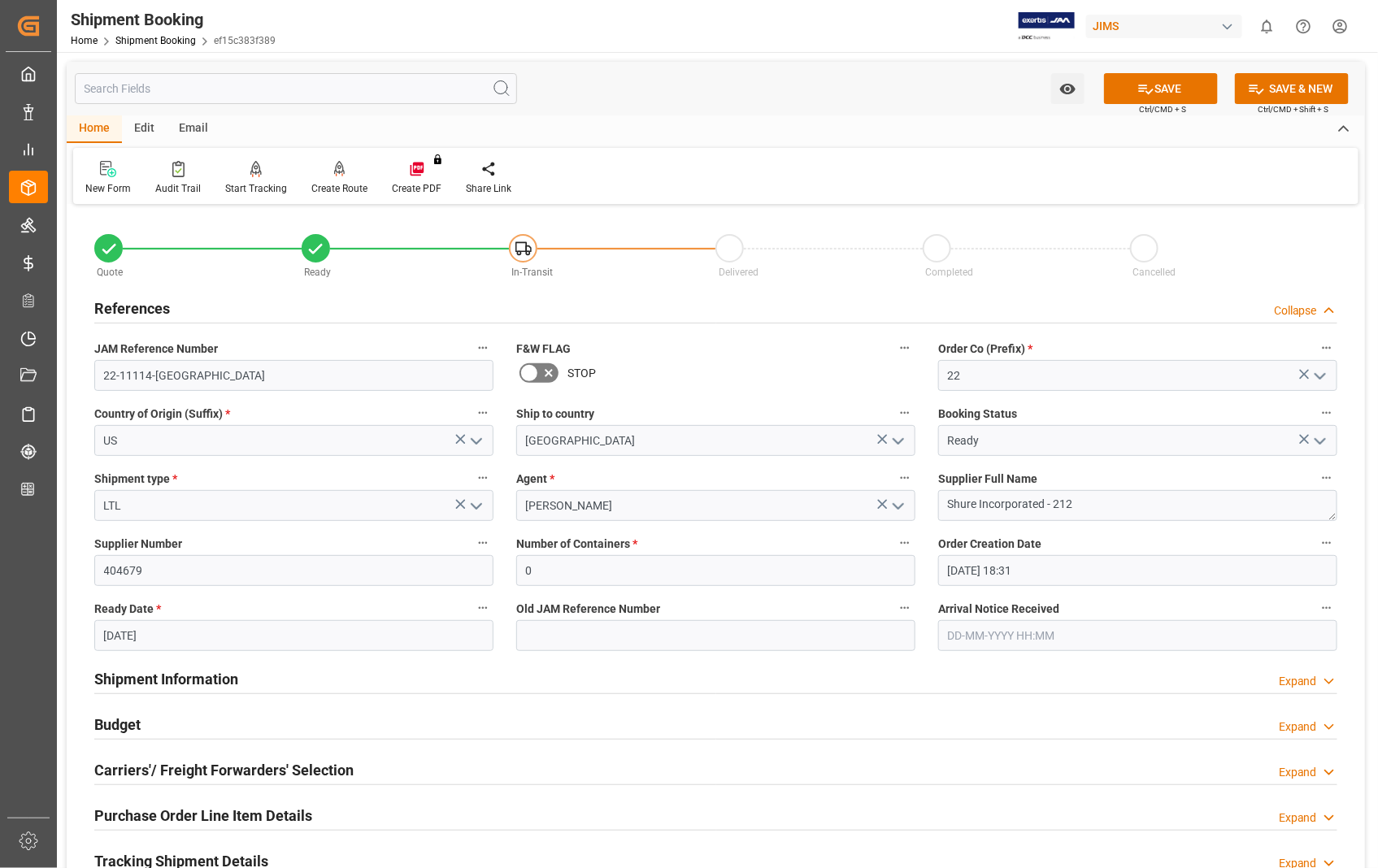
click at [149, 307] on h2 "References" at bounding box center [132, 308] width 76 height 22
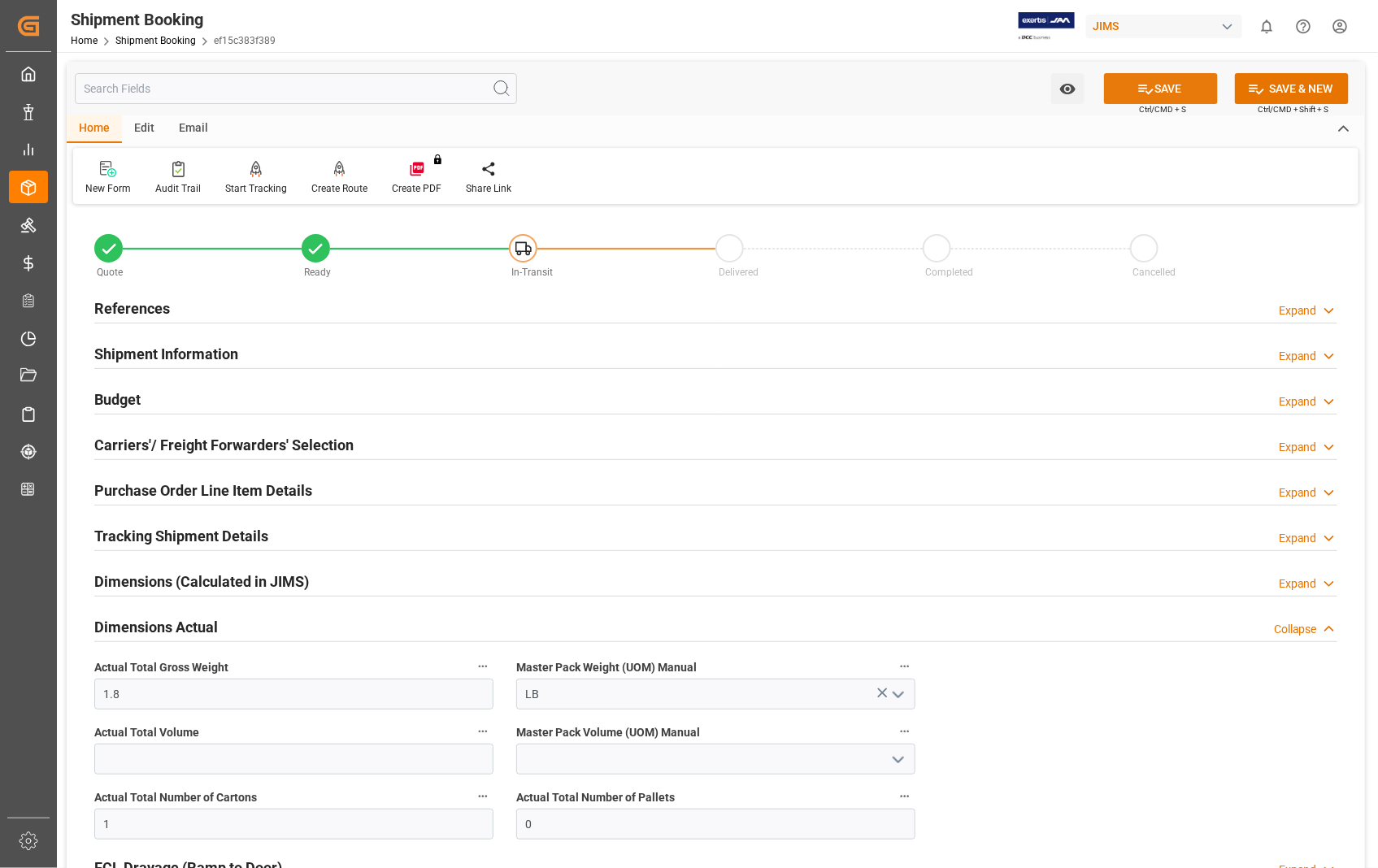
click at [1179, 90] on button "SAVE" at bounding box center [1161, 88] width 114 height 31
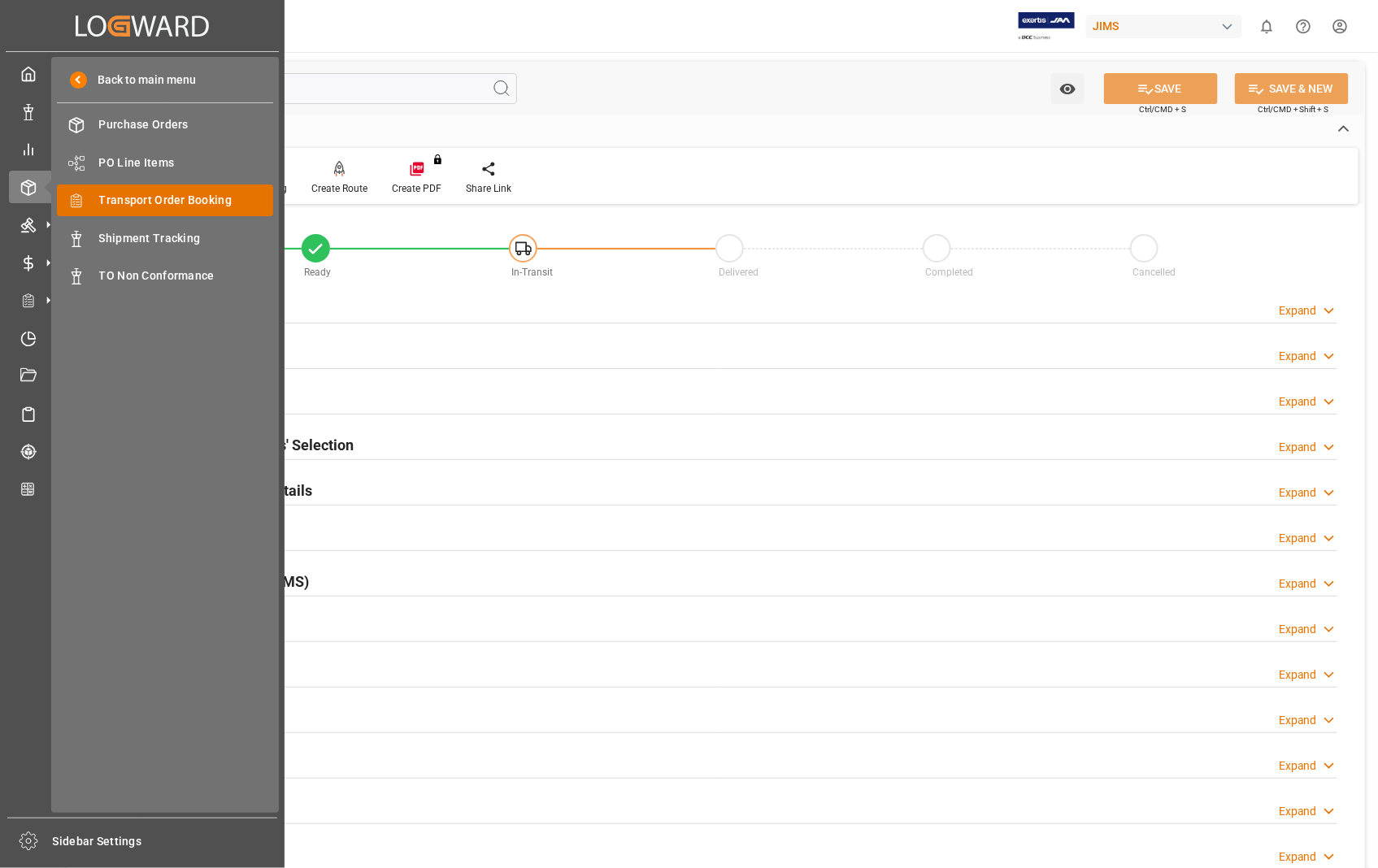
click at [204, 199] on span "Transport Order Booking" at bounding box center [187, 200] width 174 height 17
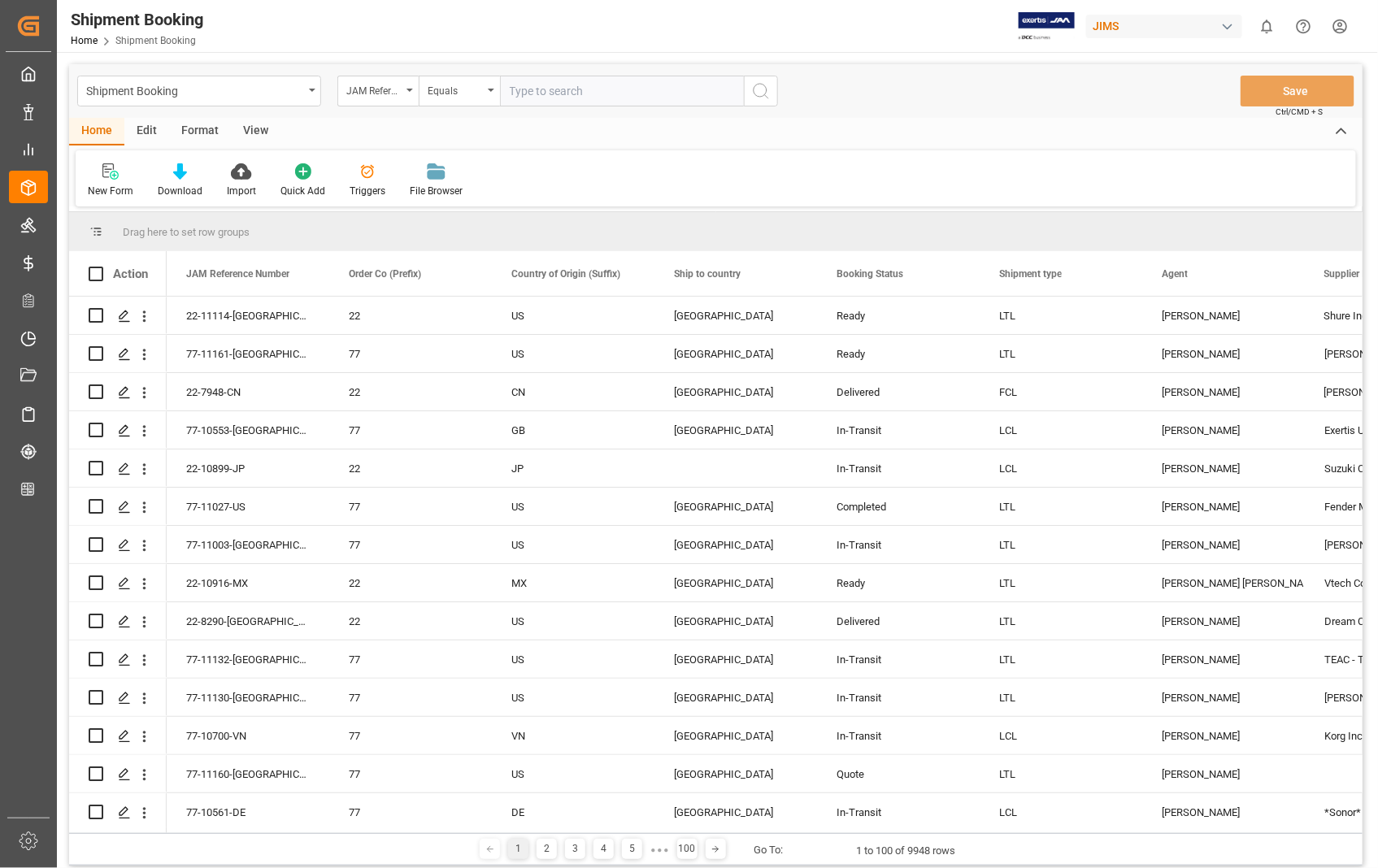
click at [675, 91] on input "text" at bounding box center [622, 91] width 244 height 31
paste input "22-11103-US"
type input "22-11103-US"
click at [759, 90] on icon "search button" at bounding box center [761, 91] width 19 height 19
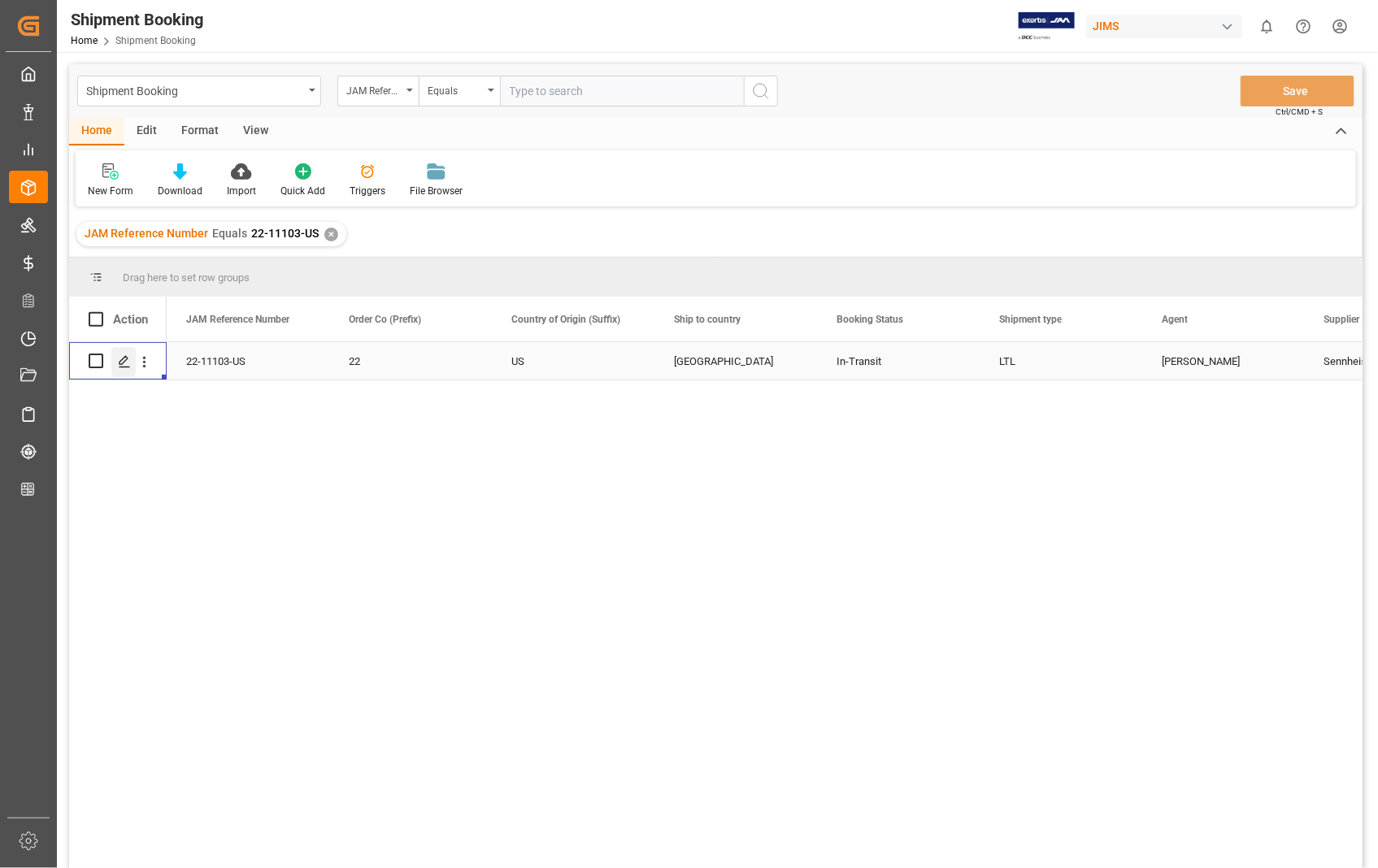
click at [133, 360] on div "Press SPACE to select this row." at bounding box center [123, 362] width 25 height 30
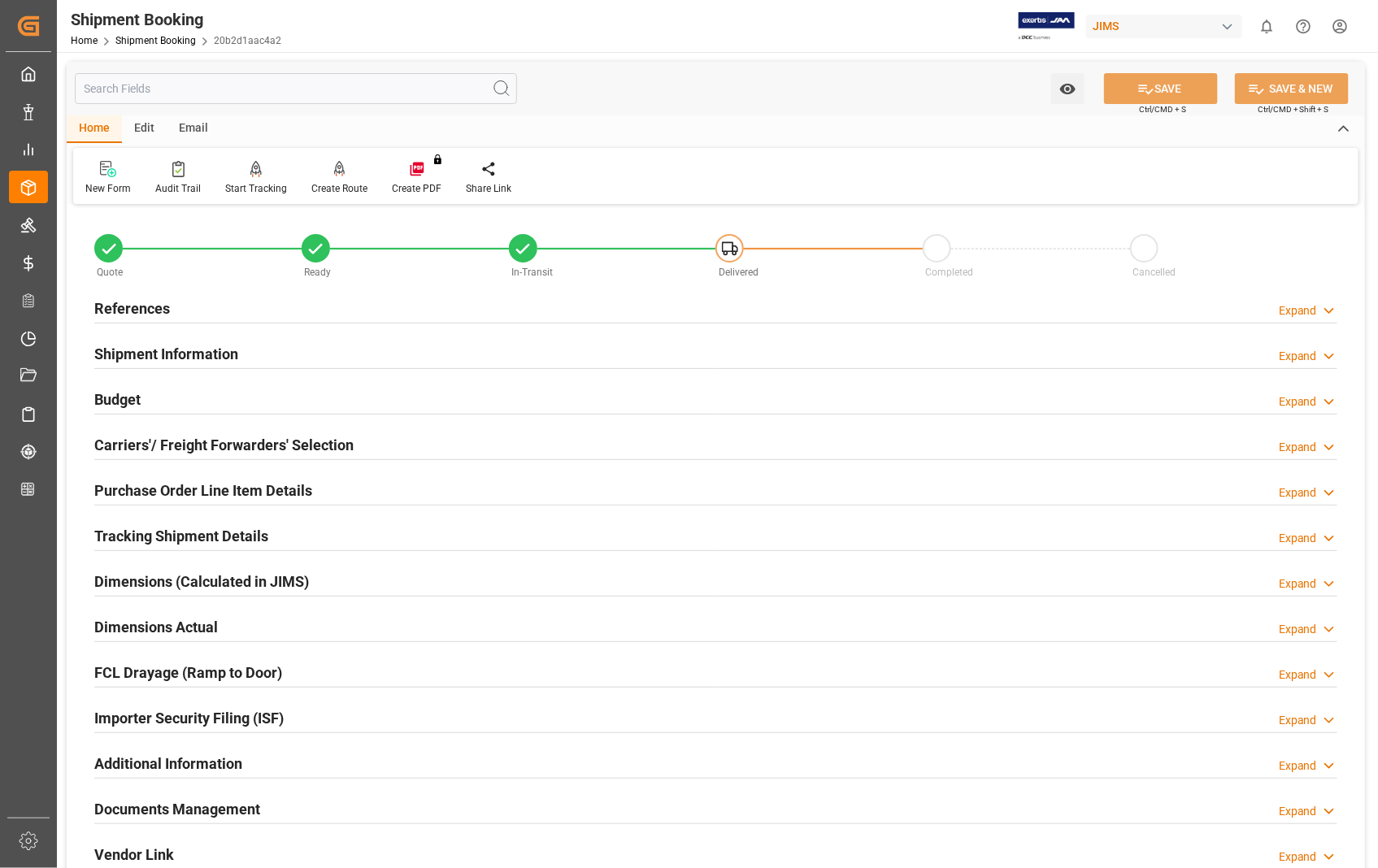
type input "8"
type input "2"
type input "0"
click at [184, 631] on h2 "Dimensions Actual" at bounding box center [156, 627] width 123 height 22
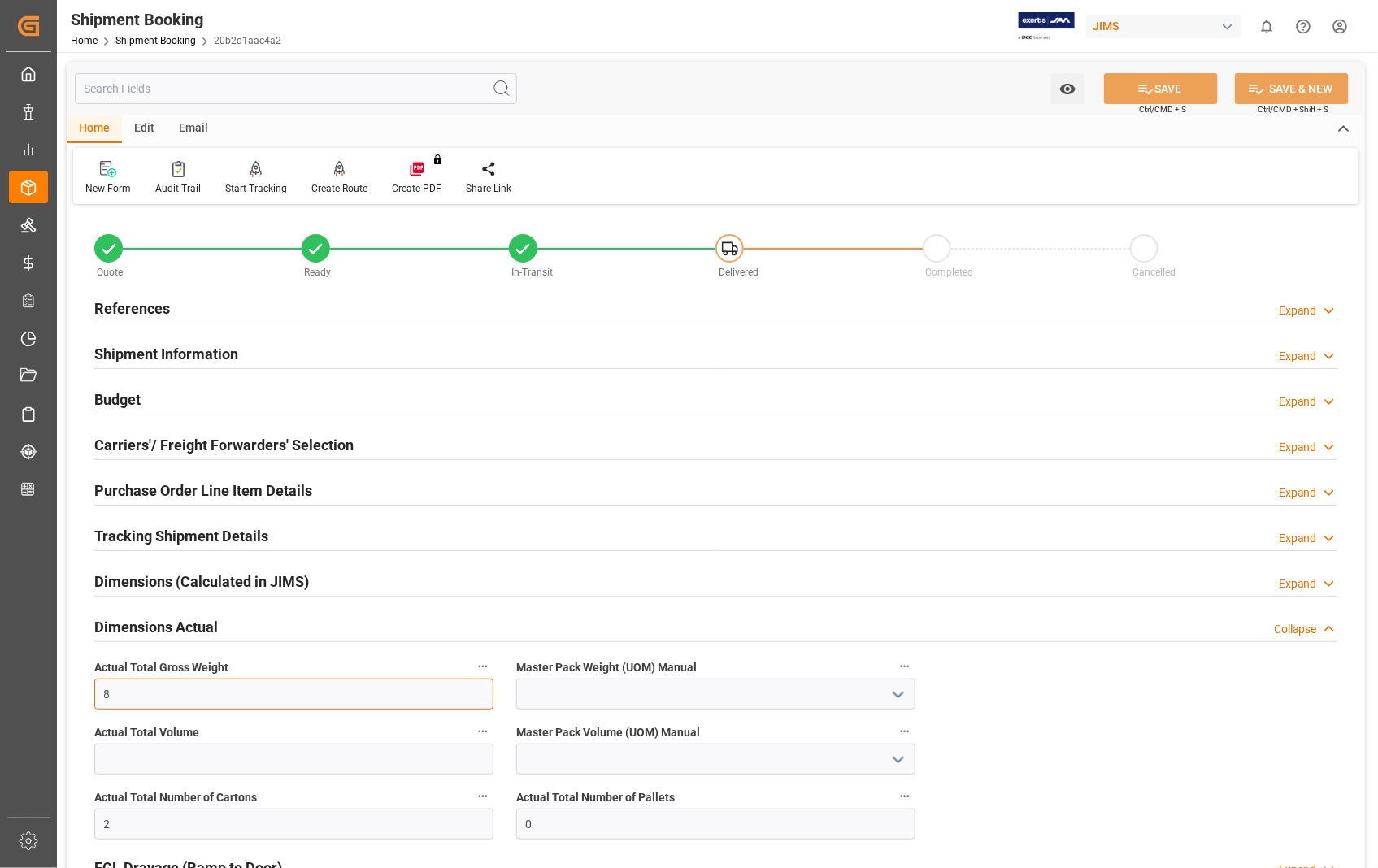
drag, startPoint x: 166, startPoint y: 700, endPoint x: 100, endPoint y: 695, distance: 66.2
click at [100, 695] on input "8" at bounding box center [293, 694] width 399 height 31
type input "15"
click at [1179, 88] on button "SAVE" at bounding box center [1161, 88] width 114 height 31
